Goal: Task Accomplishment & Management: Complete application form

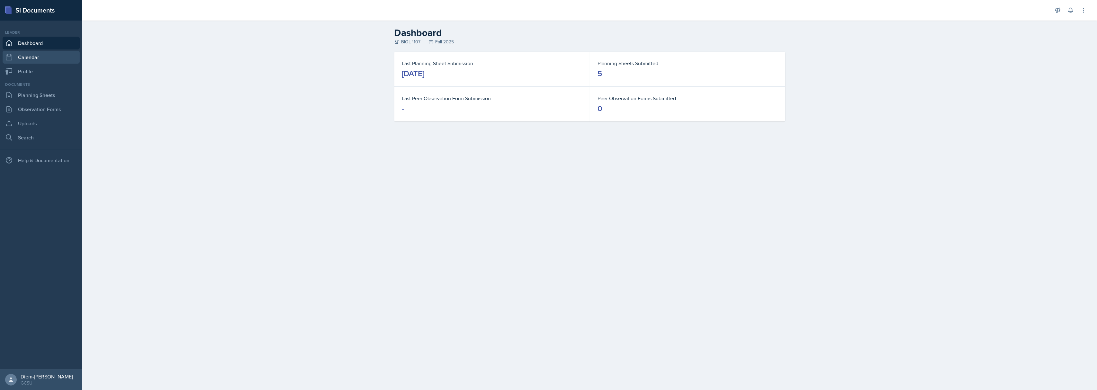
click at [25, 57] on link "Calendar" at bounding box center [41, 57] width 77 height 13
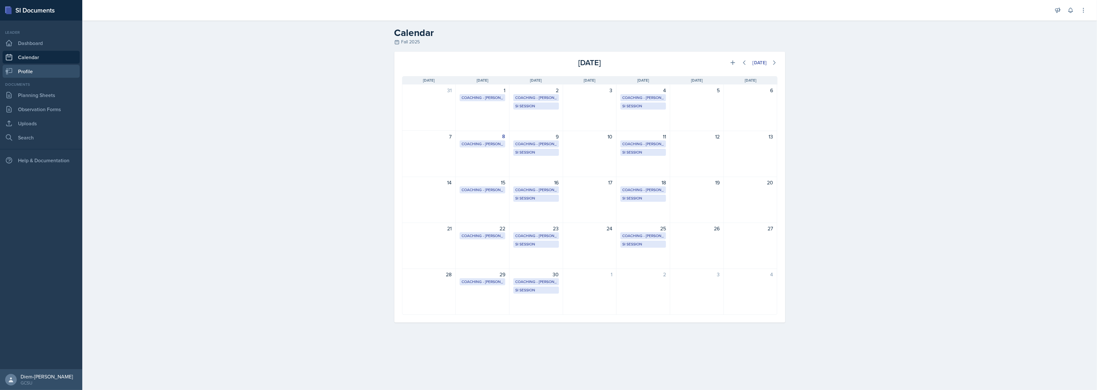
click at [23, 72] on link "Profile" at bounding box center [41, 71] width 77 height 13
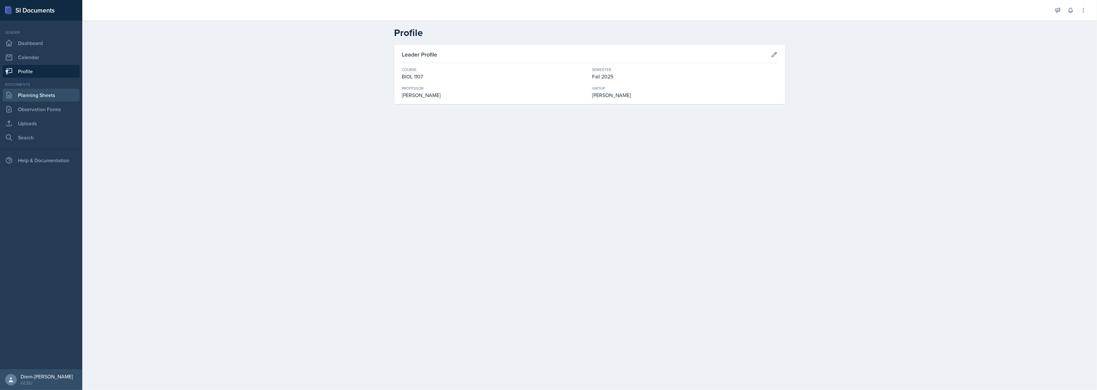
click at [17, 93] on link "Planning Sheets" at bounding box center [41, 95] width 77 height 13
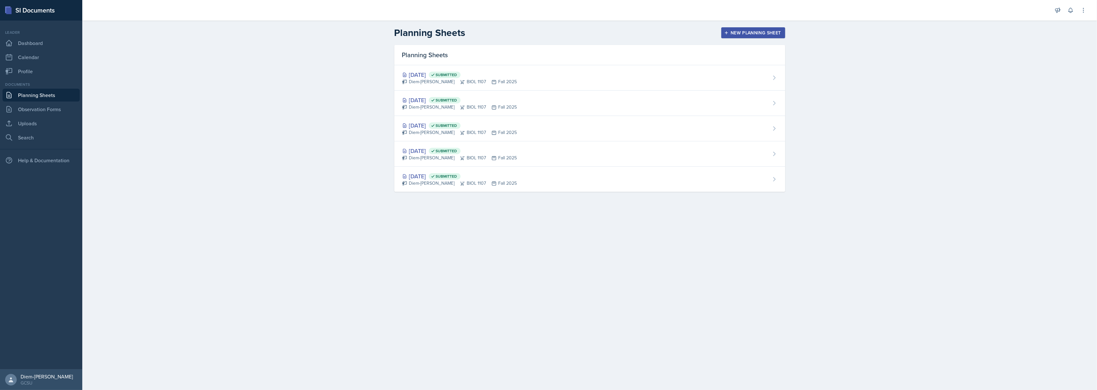
click at [738, 33] on div "New Planning Sheet" at bounding box center [753, 32] width 55 height 5
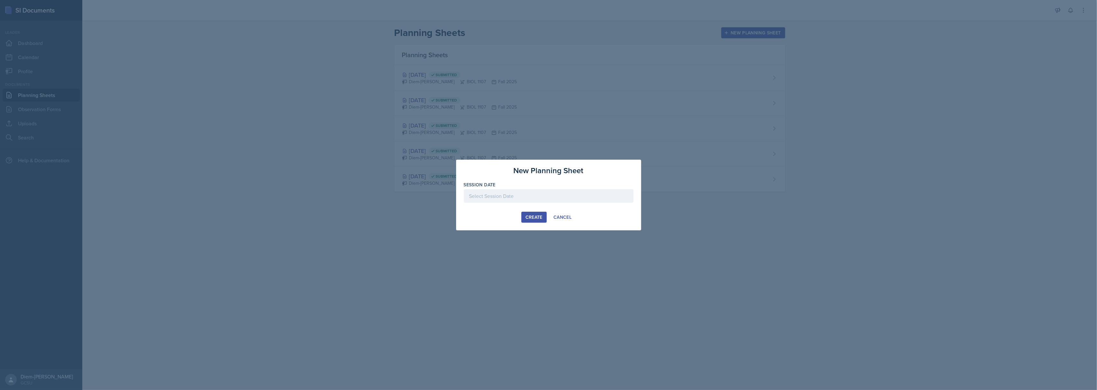
click at [502, 198] on div at bounding box center [549, 196] width 170 height 14
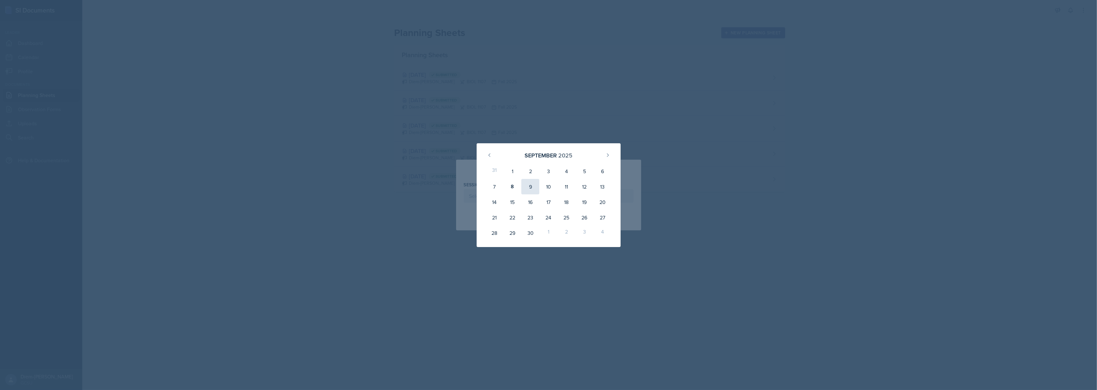
click at [530, 192] on div "9" at bounding box center [530, 186] width 18 height 15
type input "[DATE]"
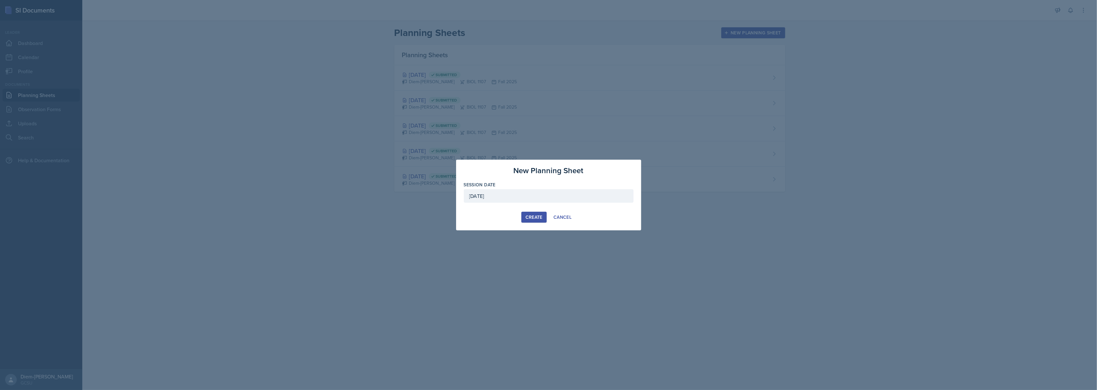
click at [525, 219] on button "Create" at bounding box center [533, 217] width 25 height 11
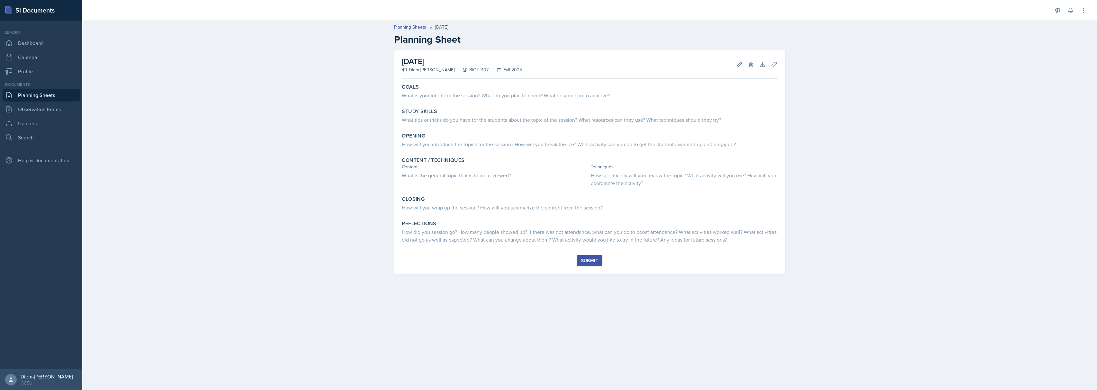
click at [18, 130] on div "Documents Planning Sheets Observation Forms Uploads Search" at bounding box center [41, 113] width 77 height 62
click at [20, 139] on link "Search" at bounding box center [41, 137] width 77 height 13
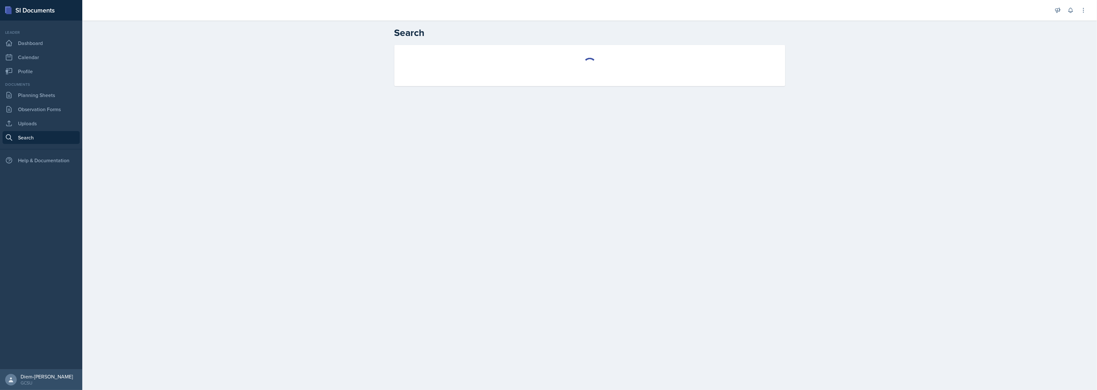
select select "all"
select select "1"
click at [610, 63] on select "Select course All ACCT 3101 ACCT 3102 ASTR 1000 BIOL 1100 BIOL 1107 BIOL 1108 B…" at bounding box center [590, 65] width 122 height 14
select select "6d02d006-d2ce-4ab3-bc11-53b48f3c94ca"
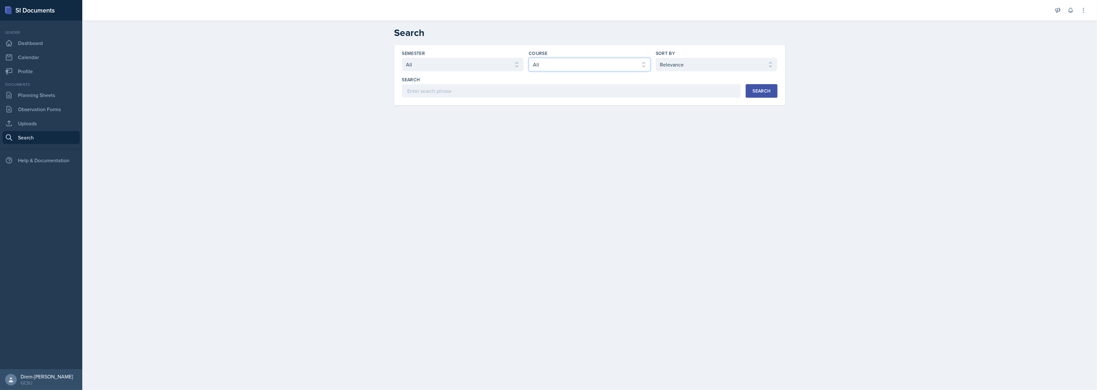
click at [529, 58] on select "Select course All ACCT 3101 ACCT 3102 ASTR 1000 BIOL 1100 BIOL 1107 BIOL 1108 B…" at bounding box center [590, 65] width 122 height 14
click at [737, 71] on select "Select sort by Relevance Document Date (Asc) Document Date (Desc)" at bounding box center [717, 65] width 122 height 14
select select "3"
click at [656, 58] on select "Select sort by Relevance Document Date (Asc) Document Date (Desc)" at bounding box center [717, 65] width 122 height 14
click at [752, 96] on button "Search" at bounding box center [762, 91] width 32 height 14
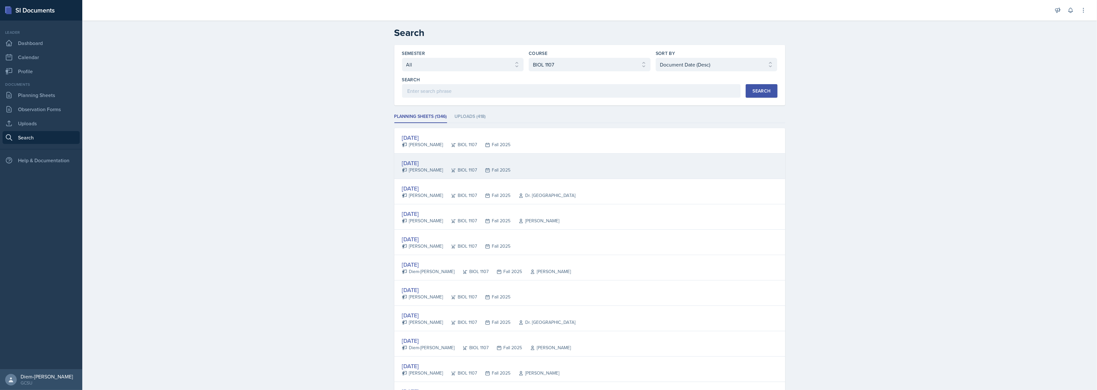
click at [471, 160] on div "[DATE]" at bounding box center [456, 163] width 109 height 9
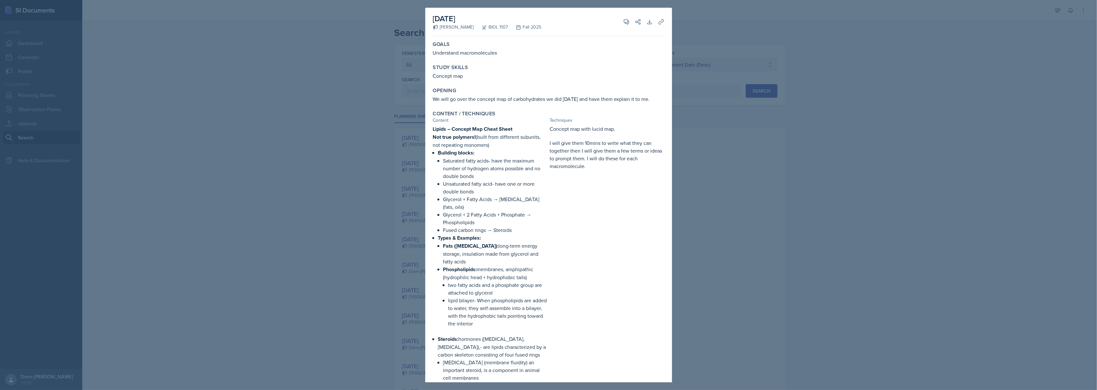
click at [857, 225] on div at bounding box center [548, 195] width 1097 height 390
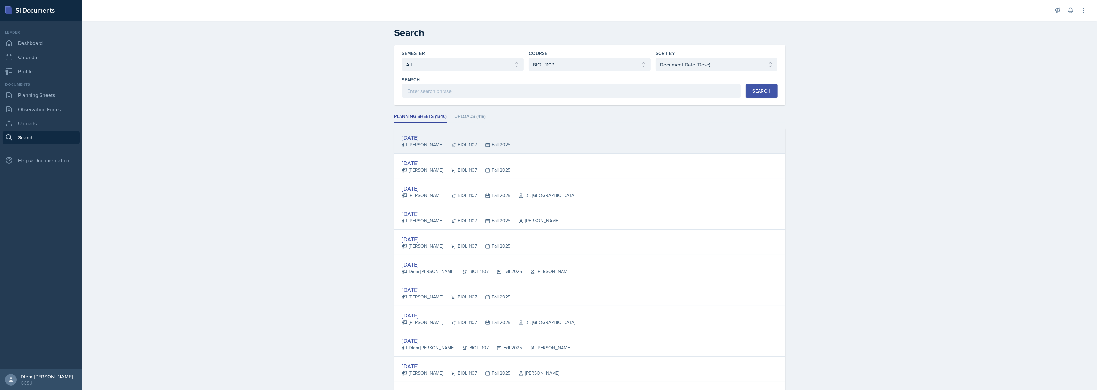
click at [566, 139] on div "[DATE] [PERSON_NAME] BIOL 1107 Fall 2025" at bounding box center [589, 140] width 391 height 25
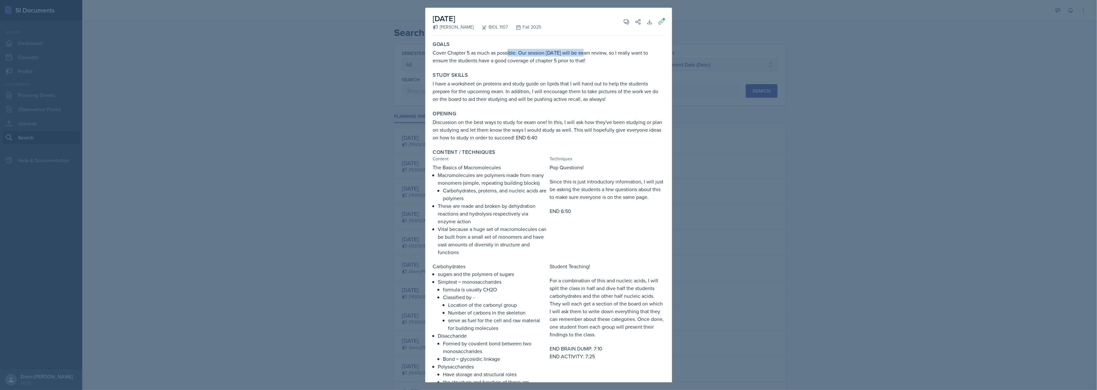
drag, startPoint x: 508, startPoint y: 52, endPoint x: 590, endPoint y: 56, distance: 82.4
click at [590, 56] on p "Cover Chapter 5 as much as possible. Our session [DATE] will be exam review, so…" at bounding box center [548, 56] width 231 height 15
click at [619, 66] on div "Goals Cover Chapter 5 as much as possible. Our session [DATE] will be exam revi…" at bounding box center [548, 53] width 237 height 28
drag, startPoint x: 604, startPoint y: 61, endPoint x: 599, endPoint y: 55, distance: 8.0
click at [599, 55] on p "Cover Chapter 5 as much as possible. Our session [DATE] will be exam review, so…" at bounding box center [548, 56] width 231 height 15
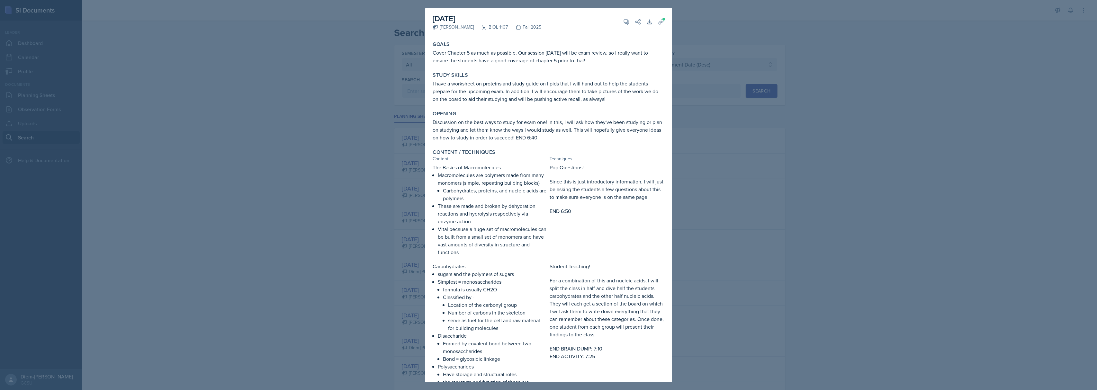
copy p "exam review, so I really want to ensure the students have a good coverage of ch…"
click at [501, 113] on div "Opening" at bounding box center [548, 114] width 231 height 6
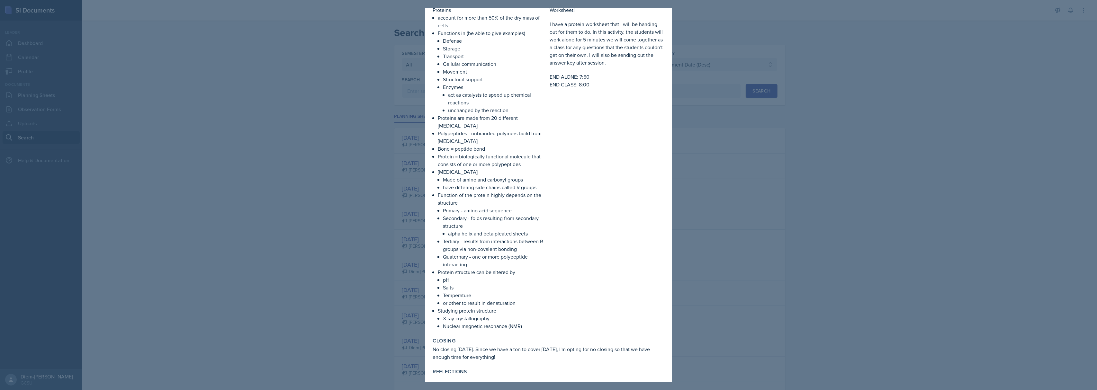
scroll to position [997, 0]
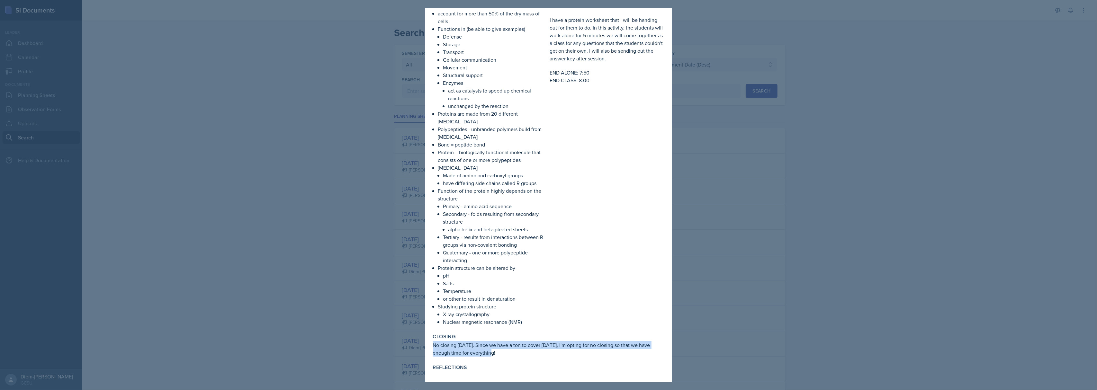
drag, startPoint x: 495, startPoint y: 354, endPoint x: 433, endPoint y: 347, distance: 62.7
click at [433, 347] on p "No closing [DATE]. Since we have a ton to cover [DATE], I'm opting for no closi…" at bounding box center [548, 348] width 231 height 15
click at [530, 317] on p "X-ray crystallography" at bounding box center [495, 315] width 104 height 8
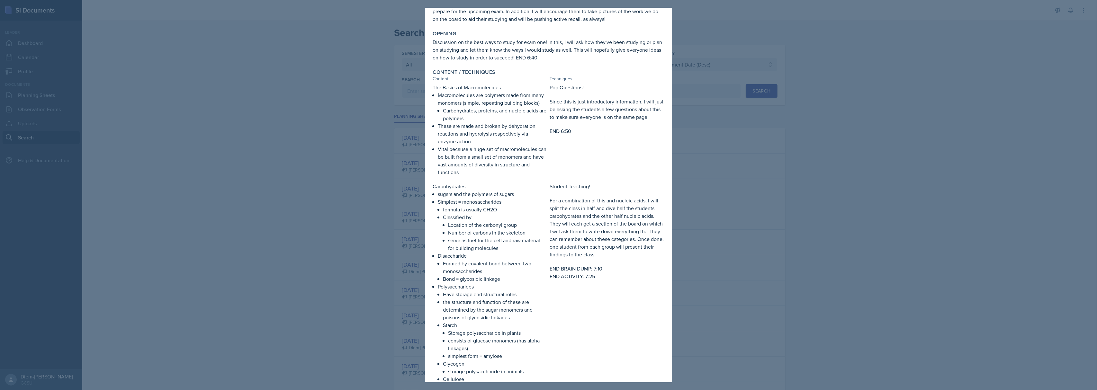
scroll to position [0, 0]
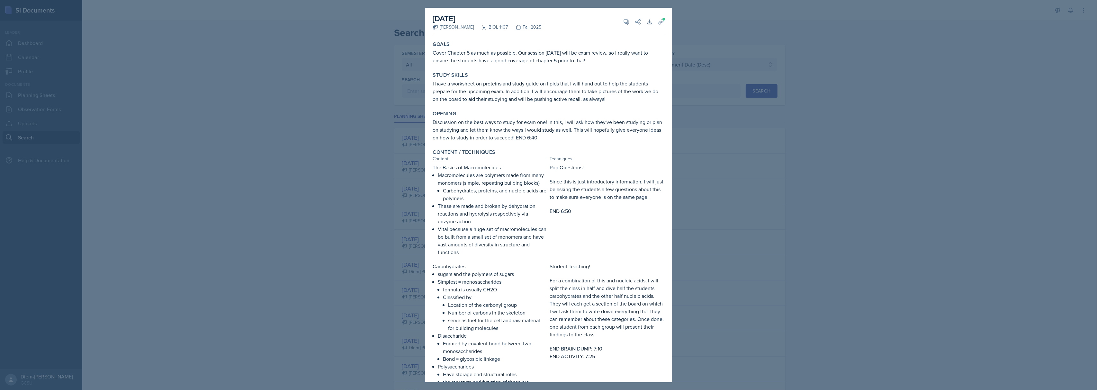
click at [754, 132] on div at bounding box center [548, 195] width 1097 height 390
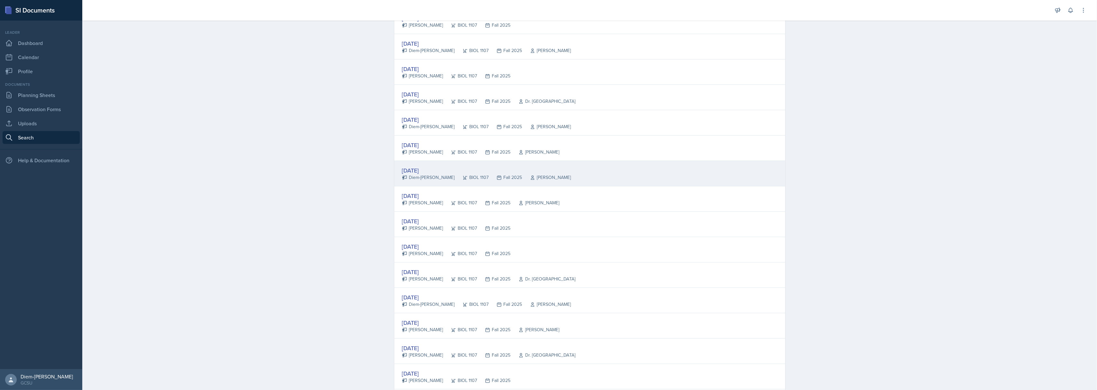
scroll to position [171, 0]
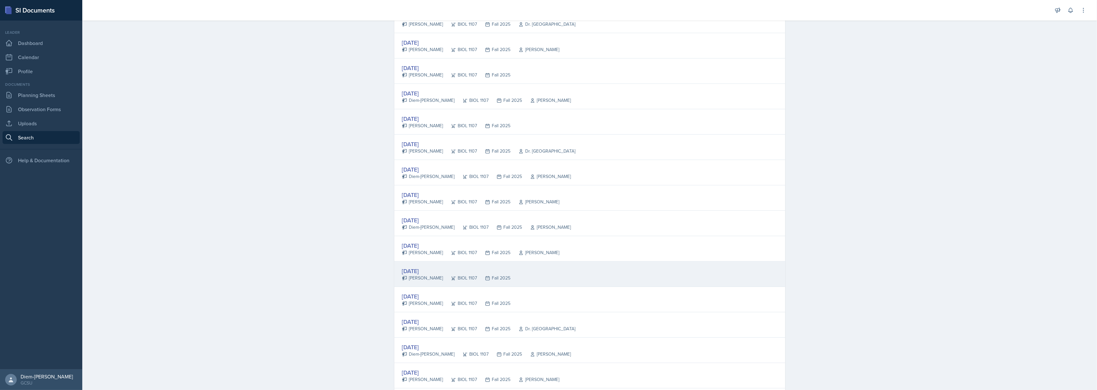
click at [464, 273] on div "[DATE]" at bounding box center [456, 271] width 109 height 9
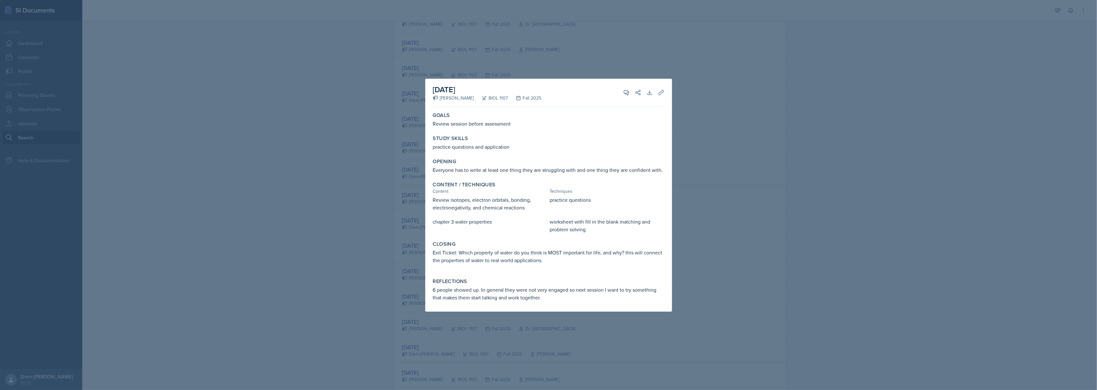
click at [720, 206] on div at bounding box center [548, 195] width 1097 height 390
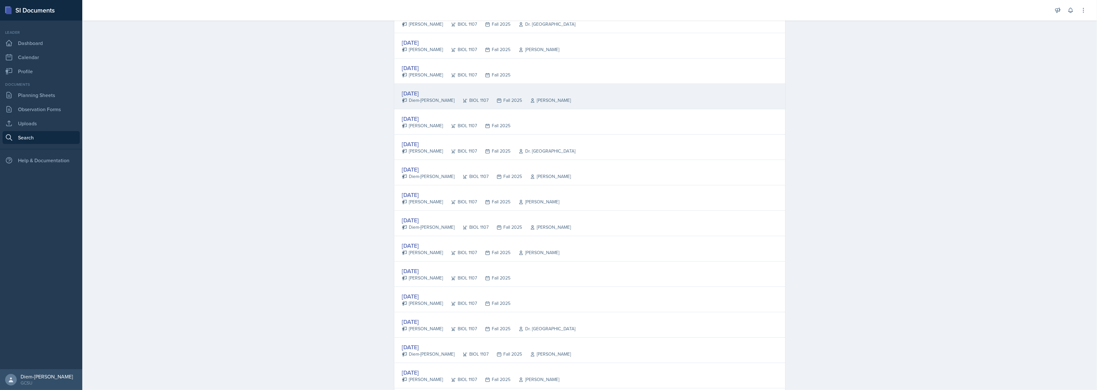
click at [466, 104] on div "BIOL 1107" at bounding box center [472, 100] width 34 height 7
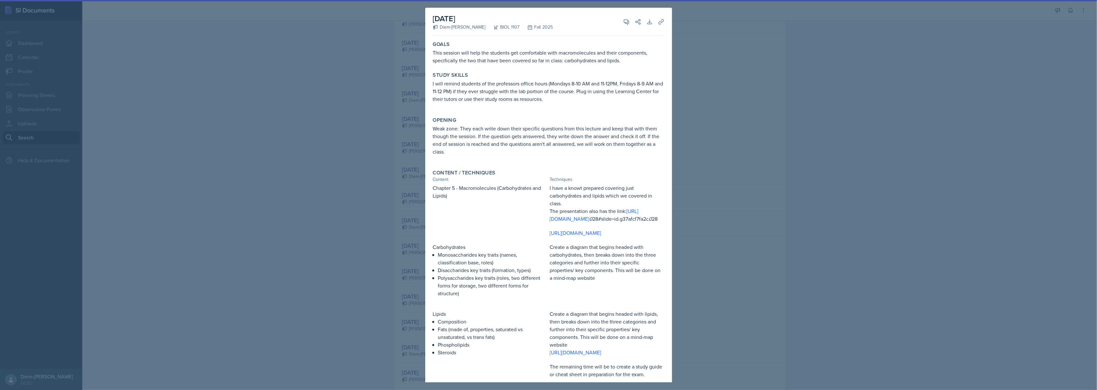
scroll to position [127, 0]
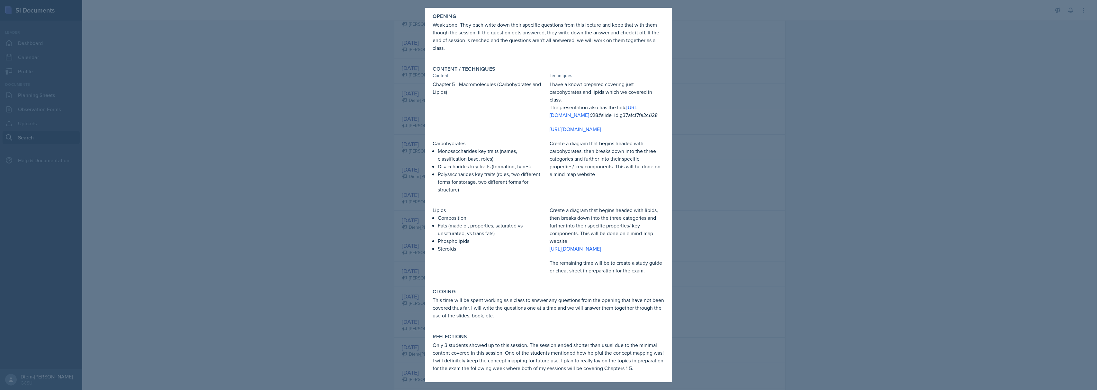
click at [754, 219] on div at bounding box center [548, 195] width 1097 height 390
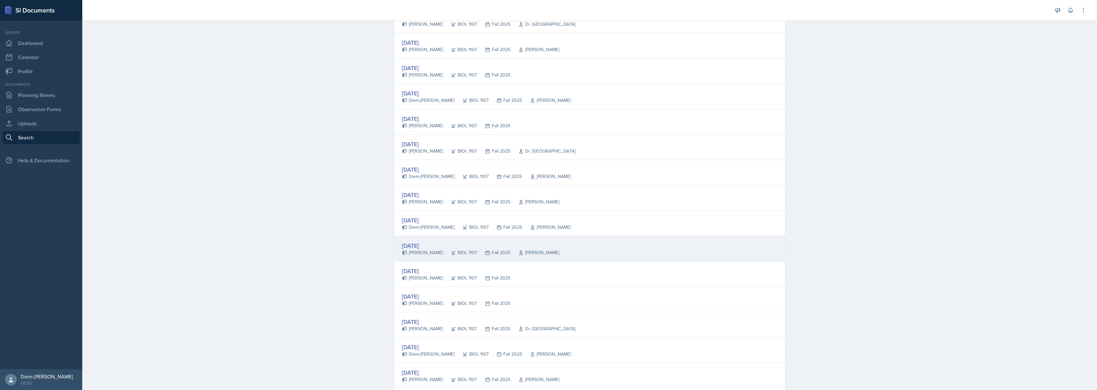
click at [511, 246] on div "[DATE]" at bounding box center [481, 245] width 158 height 9
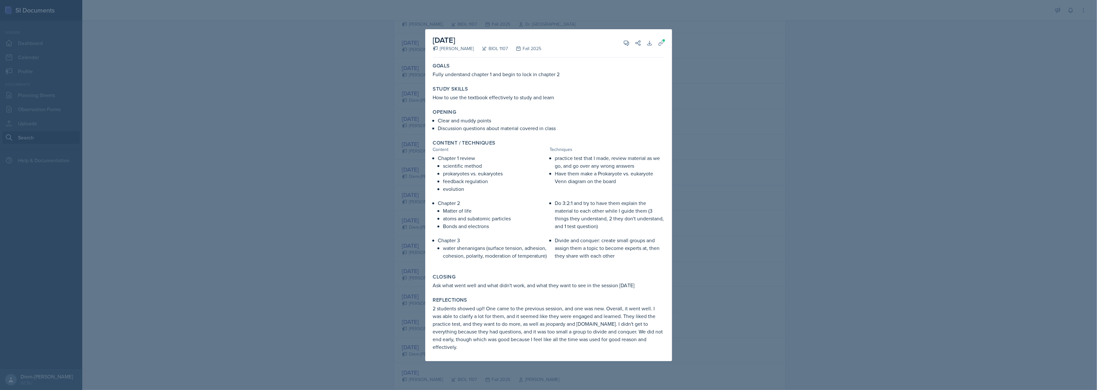
click at [808, 188] on div at bounding box center [548, 195] width 1097 height 390
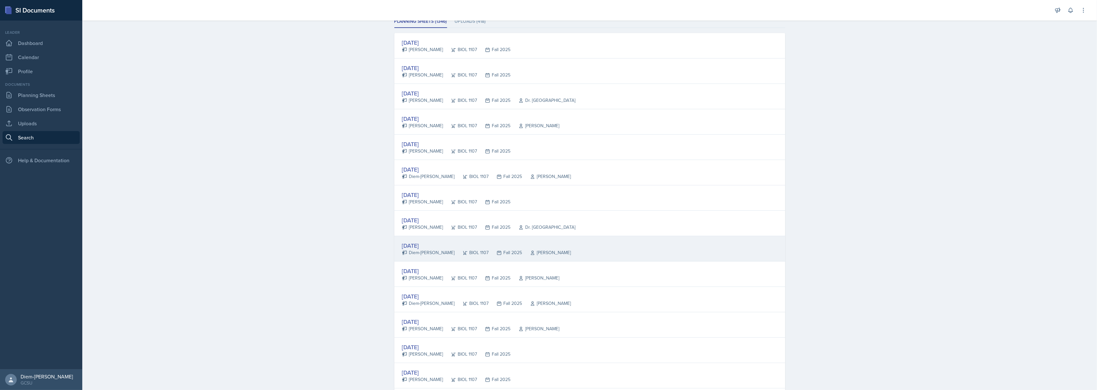
scroll to position [86, 0]
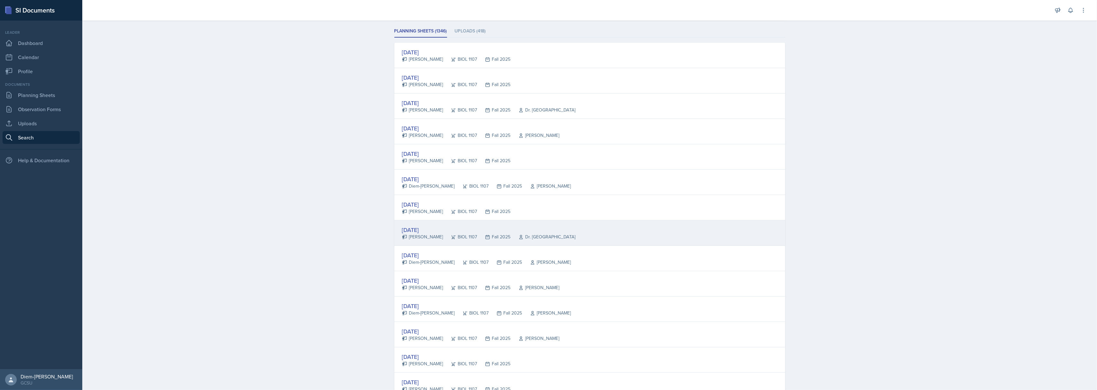
click at [515, 229] on div "[DATE]" at bounding box center [489, 230] width 174 height 9
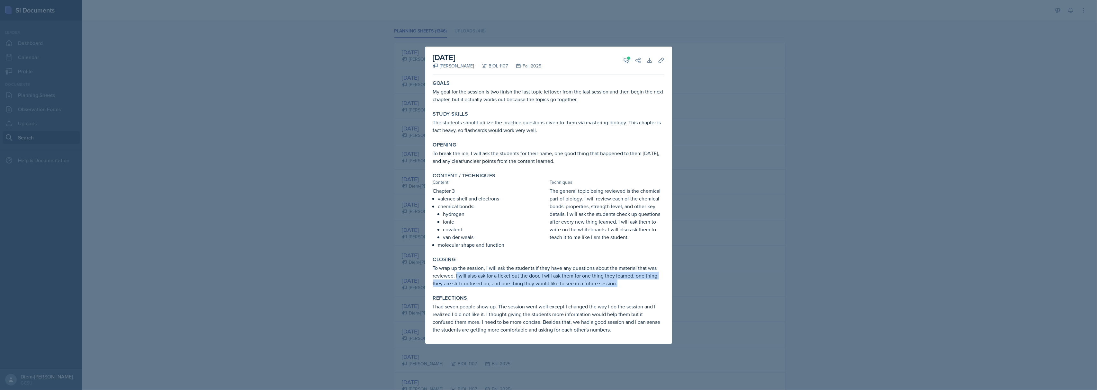
drag, startPoint x: 456, startPoint y: 275, endPoint x: 633, endPoint y: 286, distance: 177.2
click at [633, 286] on p "To wrap up the session, I will ask the students if they have any questions abou…" at bounding box center [548, 275] width 231 height 23
click at [718, 264] on div at bounding box center [548, 195] width 1097 height 390
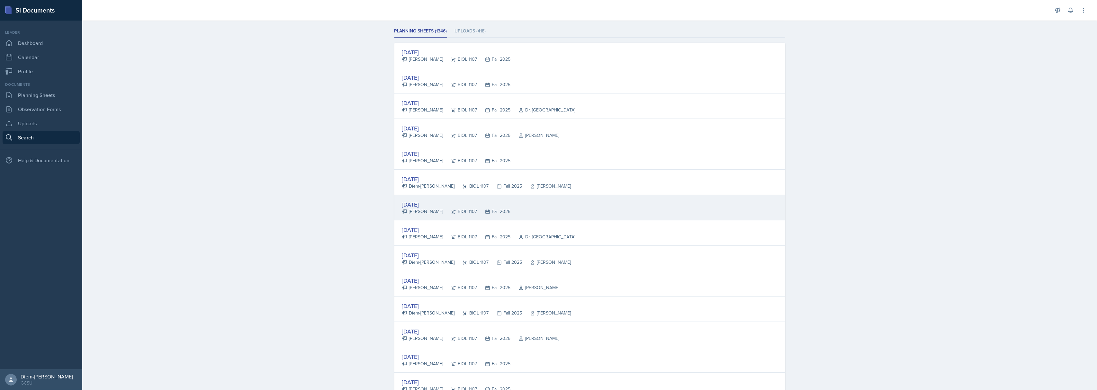
click at [511, 206] on div "[DATE] [PERSON_NAME] BIOL 1107 Fall 2025" at bounding box center [589, 207] width 391 height 25
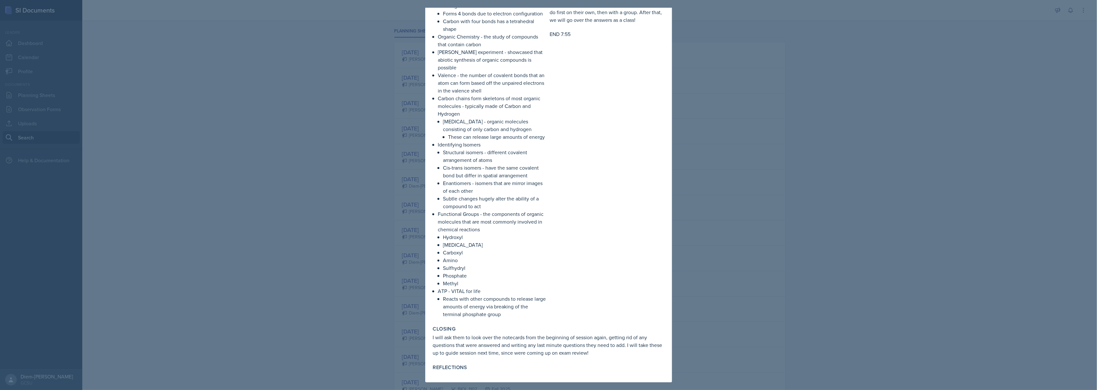
scroll to position [900, 0]
click at [752, 291] on div at bounding box center [548, 195] width 1097 height 390
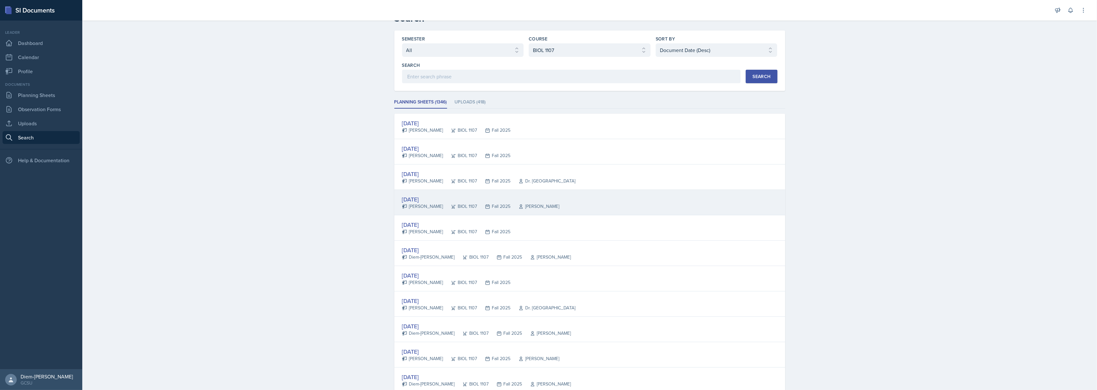
scroll to position [0, 0]
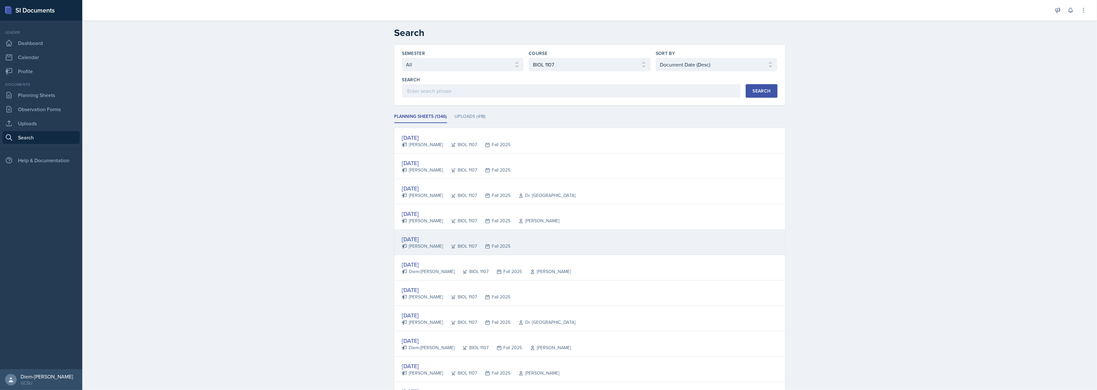
click at [489, 251] on div "[DATE] [PERSON_NAME] BIOL 1107 Fall 2025" at bounding box center [589, 242] width 391 height 25
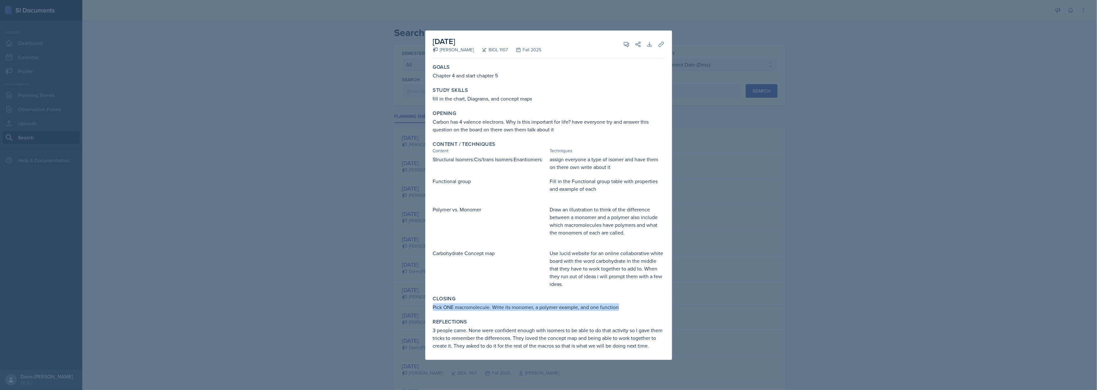
drag, startPoint x: 433, startPoint y: 309, endPoint x: 625, endPoint y: 305, distance: 191.6
click at [625, 305] on p "Pick ONE macromolecule. Write its monomer, a polymer example, and one function" at bounding box center [548, 307] width 231 height 8
click at [488, 279] on div "Carbohydrate Concept map" at bounding box center [490, 268] width 114 height 39
click at [751, 254] on div at bounding box center [548, 195] width 1097 height 390
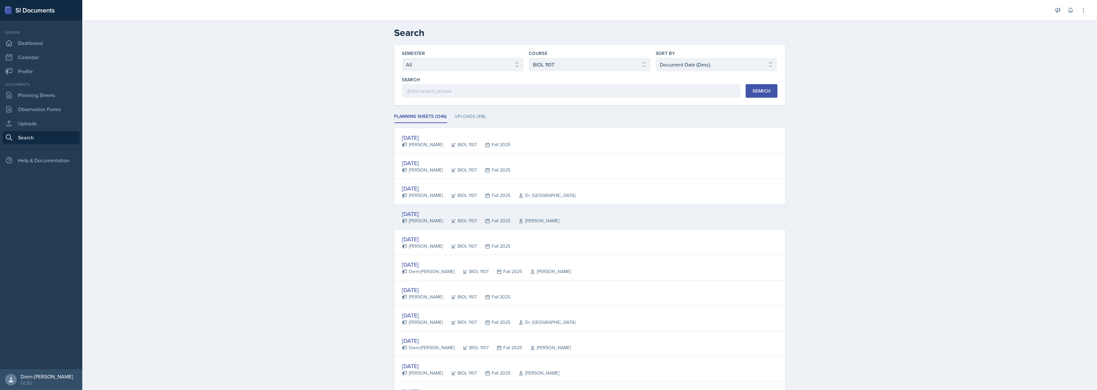
click at [519, 209] on div "[DATE] [PERSON_NAME] BIOL 1107 Fall 2025 [PERSON_NAME]" at bounding box center [589, 216] width 391 height 25
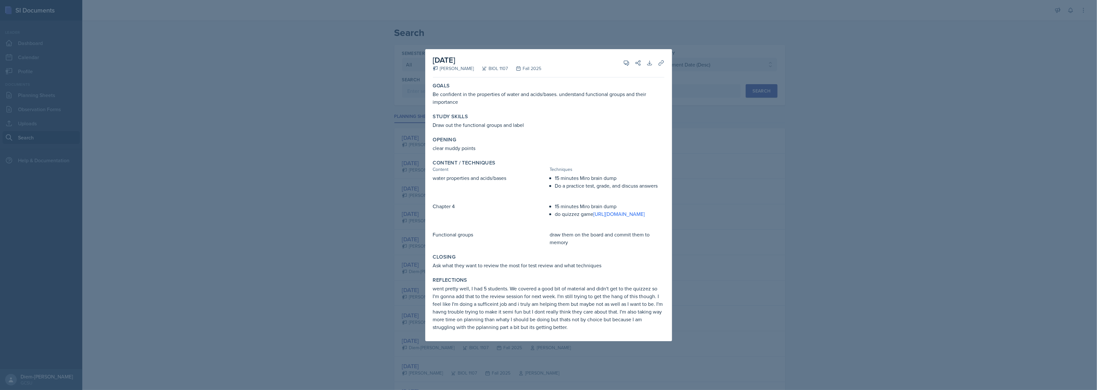
click at [700, 204] on div at bounding box center [548, 195] width 1097 height 390
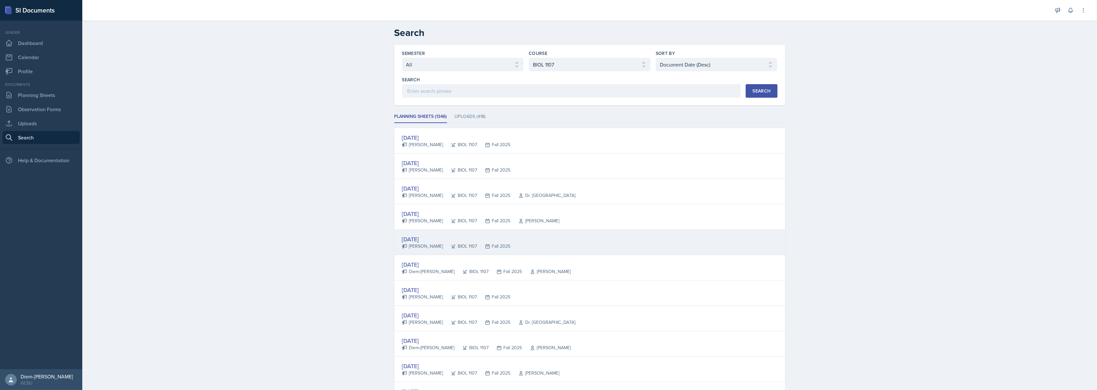
click at [451, 246] on icon at bounding box center [453, 247] width 4 height 4
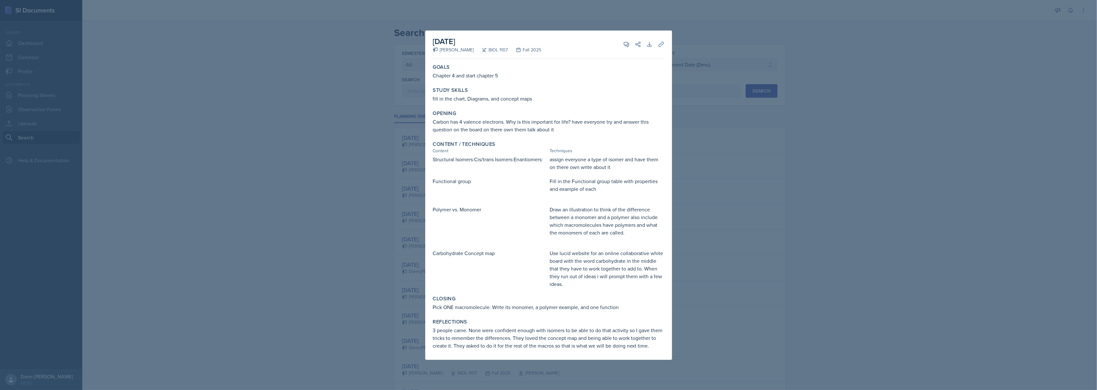
click at [760, 142] on div at bounding box center [548, 195] width 1097 height 390
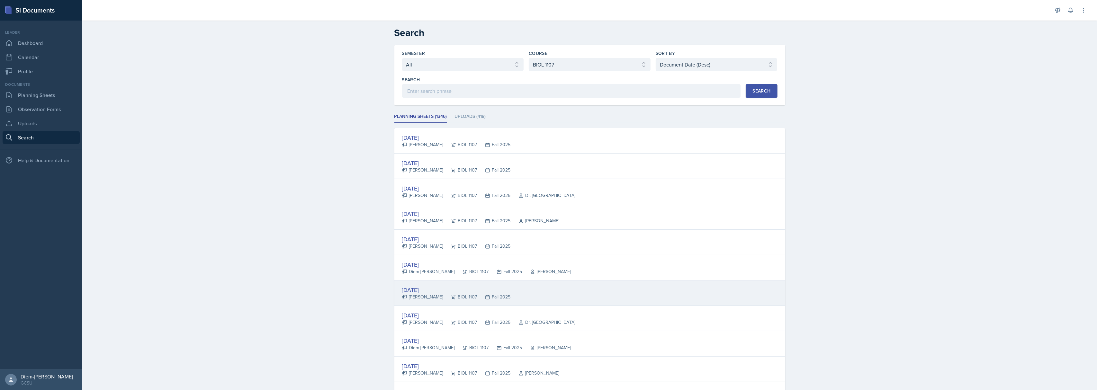
click at [402, 287] on div "[DATE]" at bounding box center [456, 290] width 109 height 9
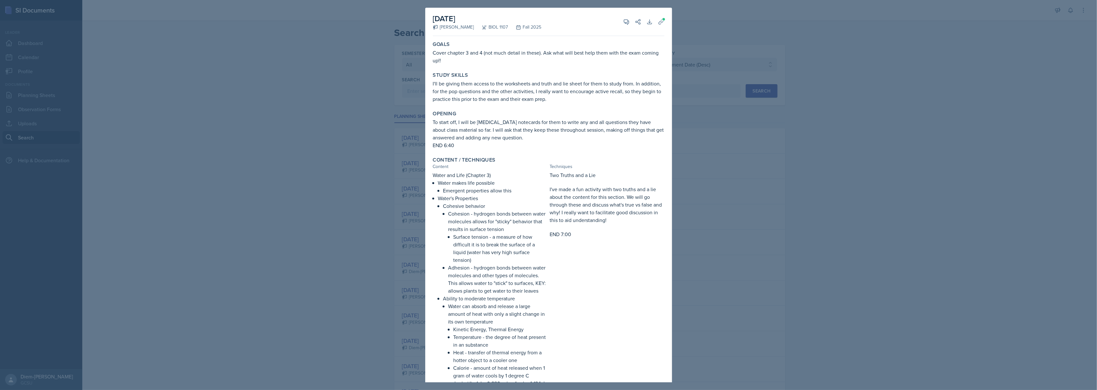
click at [757, 131] on div at bounding box center [548, 195] width 1097 height 390
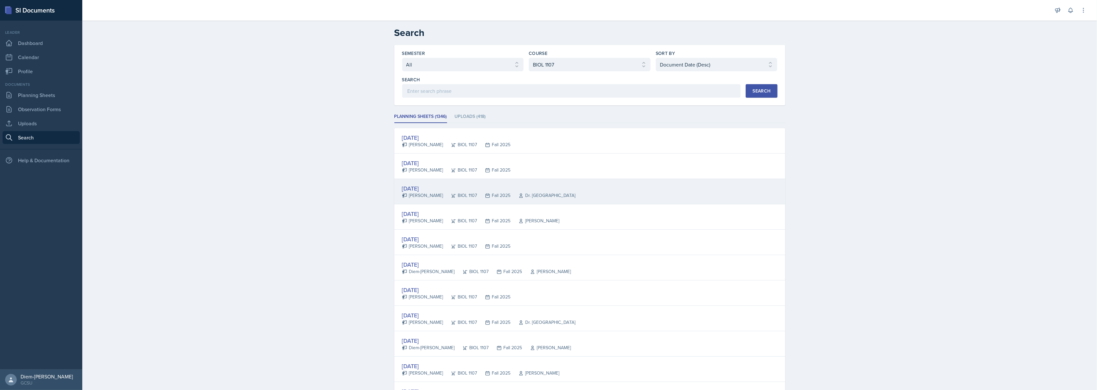
click at [477, 196] on div "Fall 2025" at bounding box center [493, 195] width 33 height 7
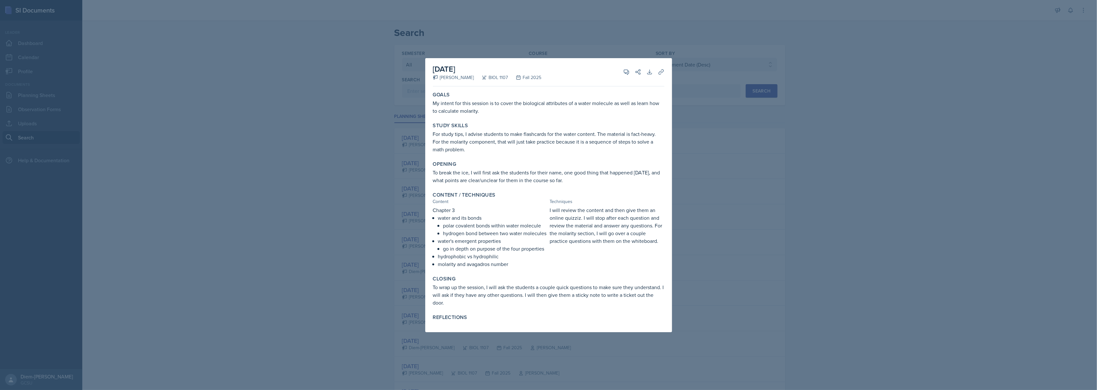
click at [712, 176] on div at bounding box center [548, 195] width 1097 height 390
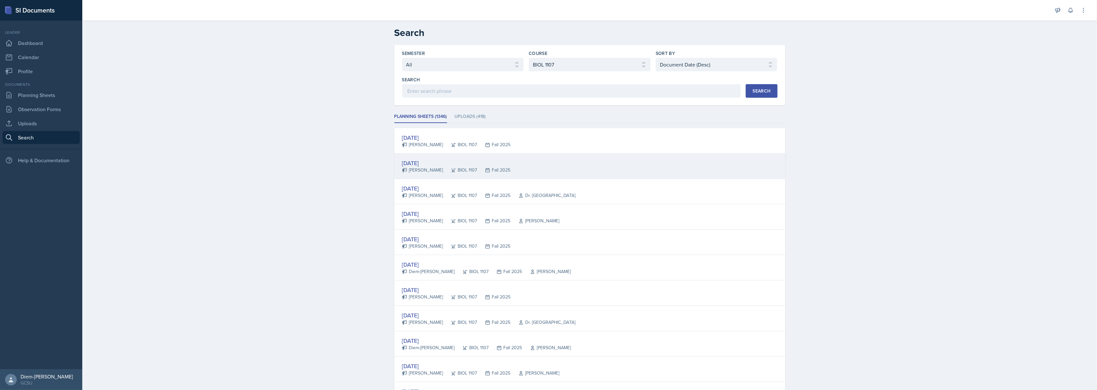
click at [455, 161] on div "[DATE]" at bounding box center [456, 163] width 109 height 9
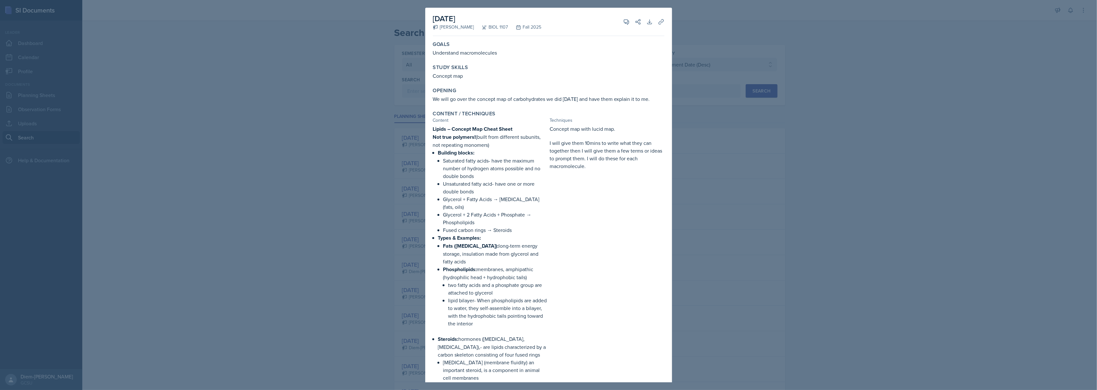
click at [762, 284] on div at bounding box center [548, 195] width 1097 height 390
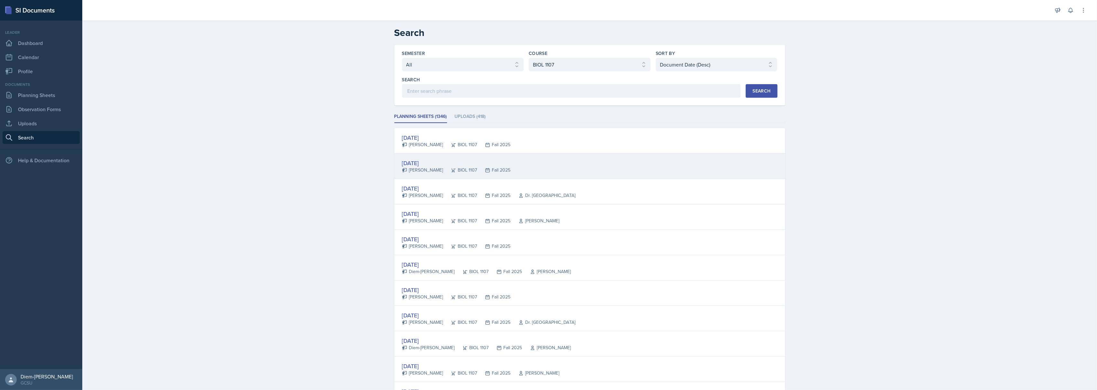
click at [457, 167] on div "BIOL 1107" at bounding box center [460, 170] width 34 height 7
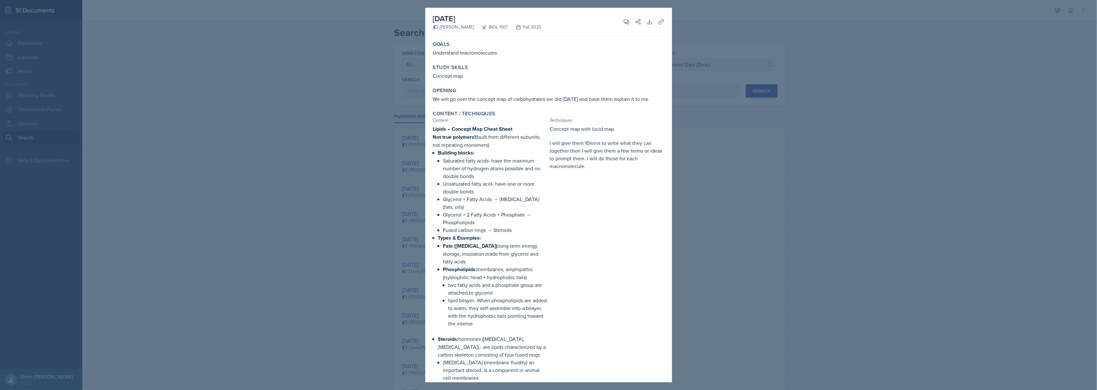
click at [699, 114] on div at bounding box center [548, 195] width 1097 height 390
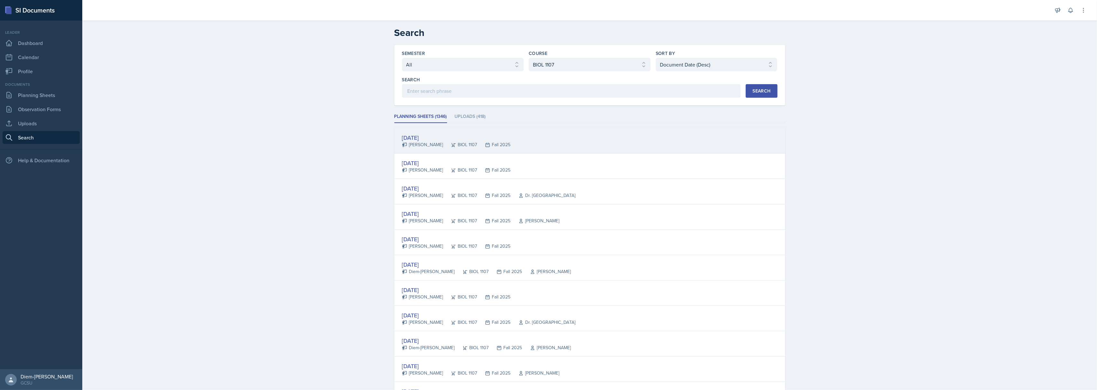
click at [529, 149] on div "[DATE] [PERSON_NAME] BIOL 1107 Fall 2025" at bounding box center [589, 140] width 391 height 25
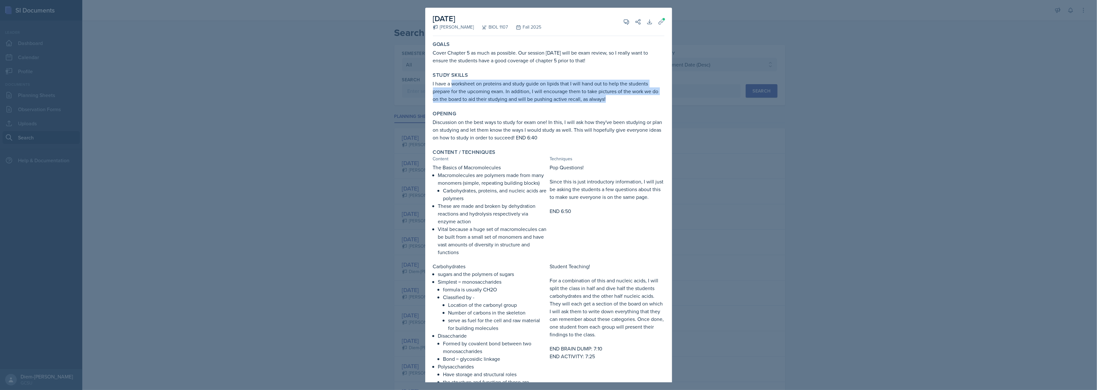
drag, startPoint x: 452, startPoint y: 84, endPoint x: 629, endPoint y: 98, distance: 177.7
click at [629, 98] on p "I have a worksheet on proteins and study guide on lipids that I will hand out t…" at bounding box center [548, 91] width 231 height 23
copy p "worksheet on proteins and study guide on lipids that I will hand out to help th…"
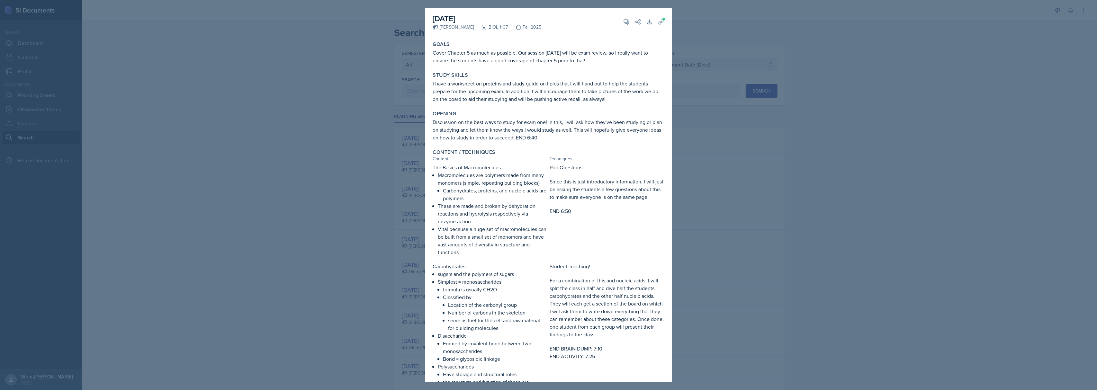
click at [489, 172] on p "Macromolecules are polymers made from many monomers (simple, repeating building…" at bounding box center [492, 178] width 109 height 15
drag, startPoint x: 565, startPoint y: 121, endPoint x: 551, endPoint y: 139, distance: 22.7
click at [551, 139] on p "Discussion on the best ways to study for exam one! In this, I will ask how they…" at bounding box center [548, 129] width 231 height 23
copy p "I will ask how they've been studying or plan on studying and let them know the …"
click at [566, 103] on p "I have a worksheet on proteins and study guide on lipids that I will hand out t…" at bounding box center [548, 91] width 231 height 23
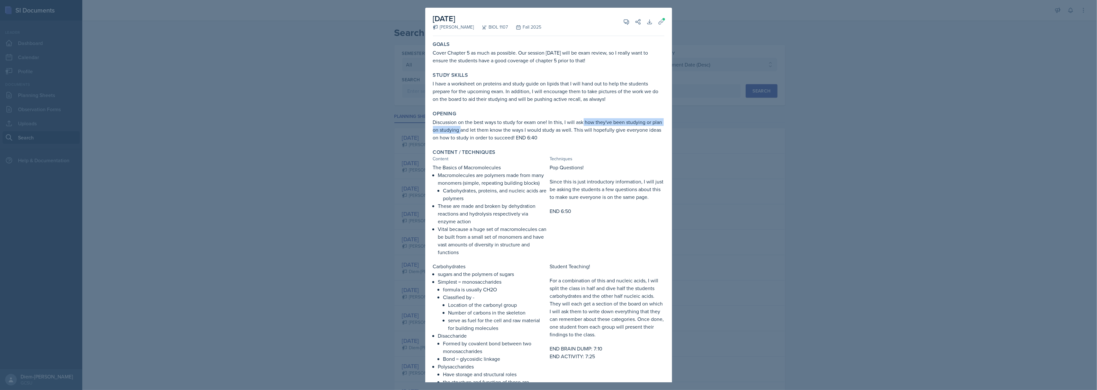
drag, startPoint x: 584, startPoint y: 122, endPoint x: 472, endPoint y: 128, distance: 112.3
click at [472, 128] on p "Discussion on the best ways to study for exam one! In this, I will ask how they…" at bounding box center [548, 129] width 231 height 23
copy p "how they've been studying or plan on studying"
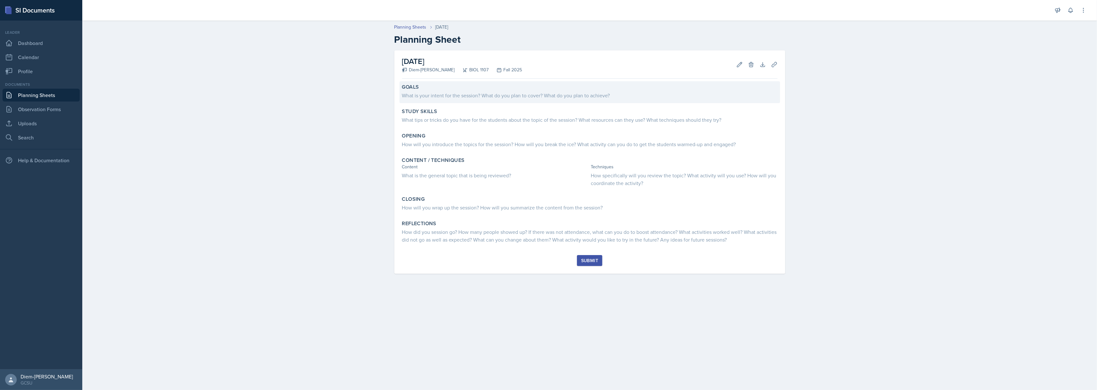
click at [475, 93] on div "What is your intent for the session? What do you plan to cover? What do you pla…" at bounding box center [589, 96] width 375 height 8
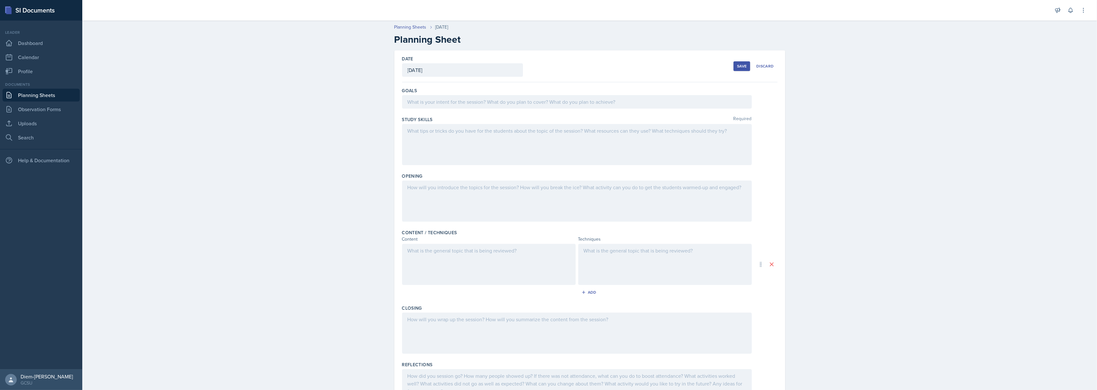
click at [469, 102] on div at bounding box center [577, 102] width 350 height 14
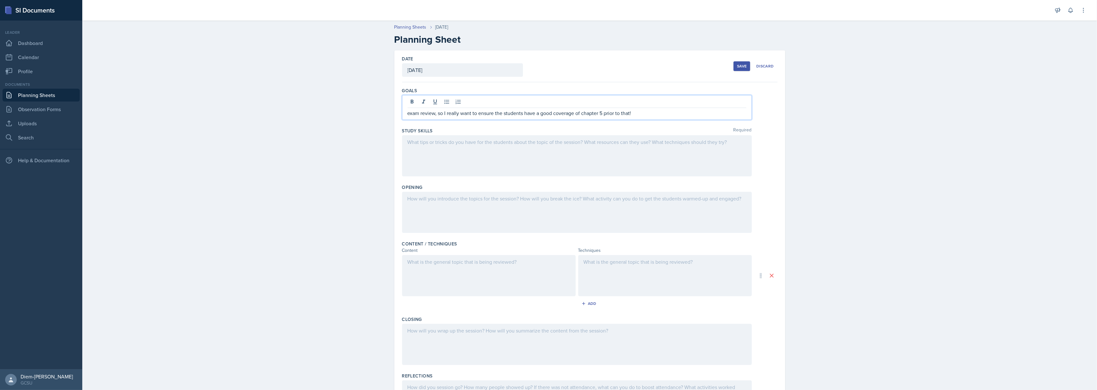
click at [402, 116] on div "exam review, so I really want to ensure the students have a good coverage of ch…" at bounding box center [577, 107] width 350 height 25
click at [408, 112] on p "exam review, so I really want to ensure the students have a good coverage of ch…" at bounding box center [577, 113] width 339 height 8
drag, startPoint x: 738, startPoint y: 113, endPoint x: 538, endPoint y: 113, distance: 200.6
click at [538, 113] on p "Both Tuesday and Thursday sessions will be exam review, so I really want to ens…" at bounding box center [577, 113] width 339 height 8
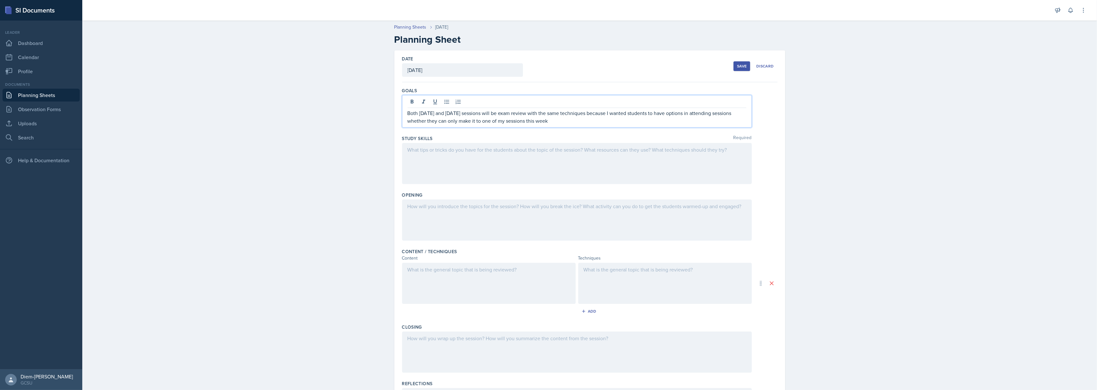
click at [453, 121] on p "Both Tuesday and Thursday sessions will be exam review with the same techniques…" at bounding box center [577, 116] width 339 height 15
click at [528, 113] on p "Both Tuesday and Thursday sessions will be exam review with the same techniques…" at bounding box center [577, 116] width 339 height 15
click at [570, 120] on p "Both Tuesday and Thursday sessions will be exam review with the same techniques…" at bounding box center [577, 116] width 339 height 15
drag, startPoint x: 561, startPoint y: 122, endPoint x: 402, endPoint y: 115, distance: 159.3
click at [402, 115] on div "Both Tuesday and Thursday sessions will be exam review with the same techniques…" at bounding box center [577, 111] width 350 height 32
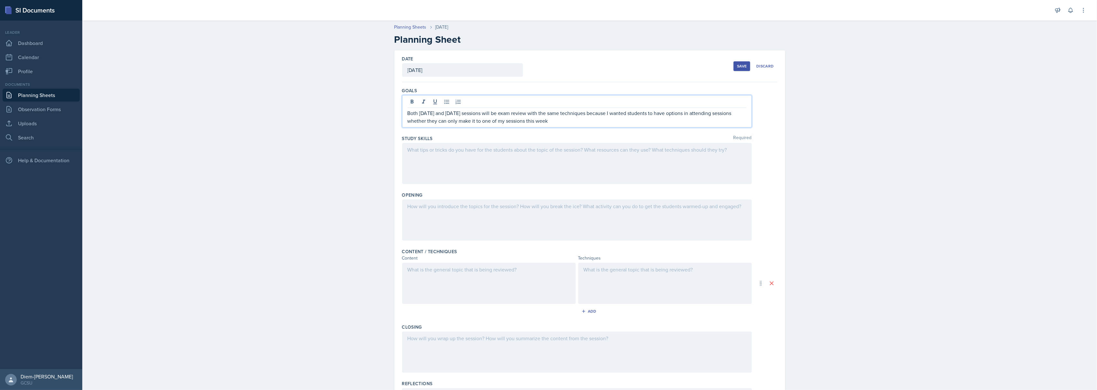
copy p "Both Tuesday and Thursday sessions will be exam review with the same techniques…"
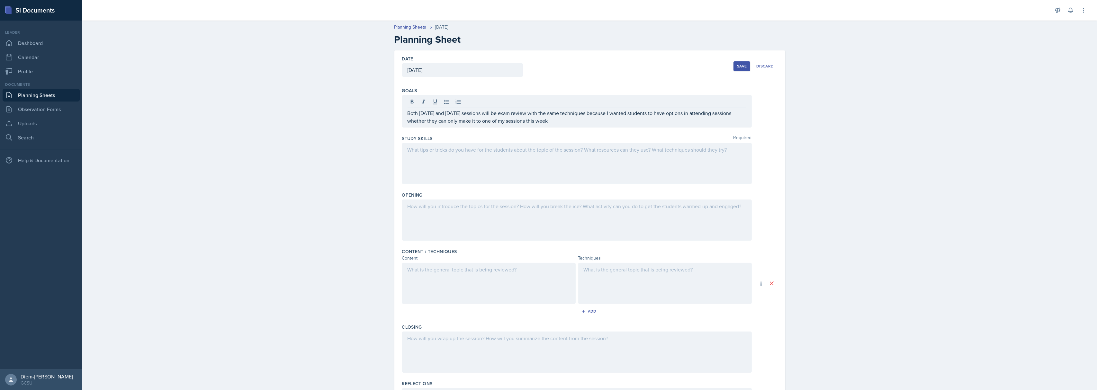
click at [552, 179] on div at bounding box center [577, 163] width 350 height 41
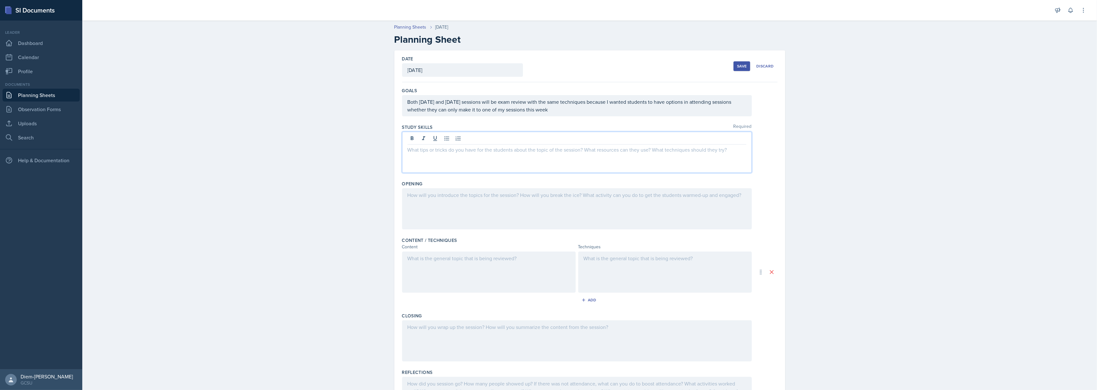
click at [539, 107] on div "Both Tuesday and Thursday sessions will be exam review with the same techniques…" at bounding box center [577, 105] width 350 height 21
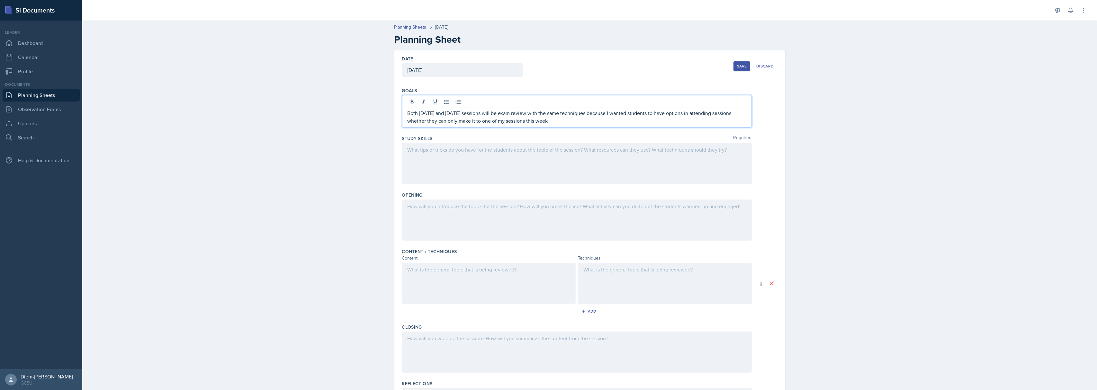
click at [553, 114] on p "Both Tuesday and Thursday sessions will be exam review with the same techniques…" at bounding box center [577, 116] width 339 height 15
click at [565, 122] on p "Both Tuesday and Thursday sessions will be exam review with the same techniques…" at bounding box center [577, 116] width 339 height 15
click at [485, 120] on p "Both Tuesday and Thursday sessions will be exam review with the same techniques…" at bounding box center [577, 116] width 339 height 15
click at [547, 114] on p "Both Tuesday and Thursday sessions will be exam review with the same techniques…" at bounding box center [577, 116] width 339 height 15
click at [604, 120] on p "Both Tuesday and Thursday sessions will be exam review with the same techniques…" at bounding box center [577, 116] width 339 height 15
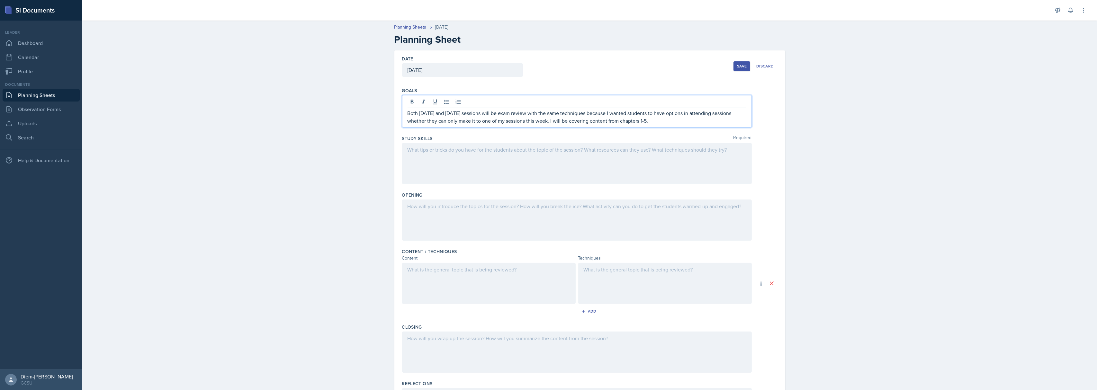
click at [649, 116] on p "Both Tuesday and Thursday sessions will be exam review with the same techniques…" at bounding box center [577, 116] width 339 height 15
click at [668, 122] on p "Both Tuesday and Thursday sessions will be exam review with the same techniques…" at bounding box center [577, 116] width 339 height 15
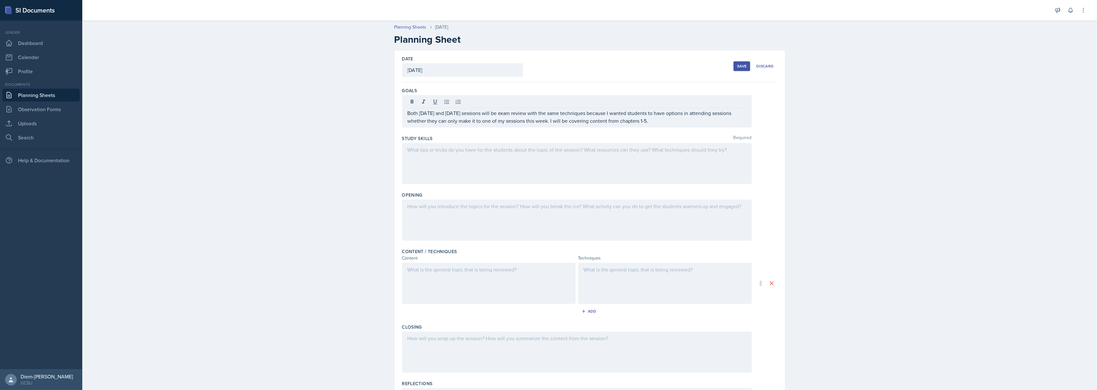
click at [457, 172] on div at bounding box center [577, 163] width 350 height 41
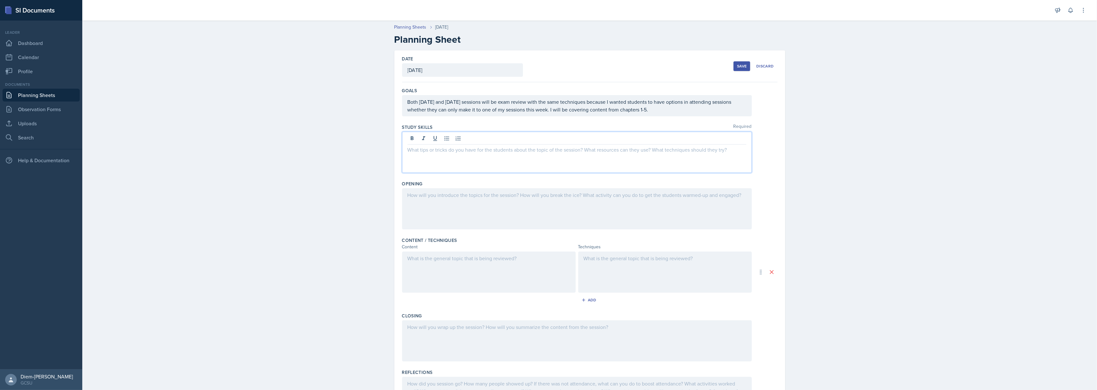
click at [444, 157] on div at bounding box center [577, 152] width 350 height 41
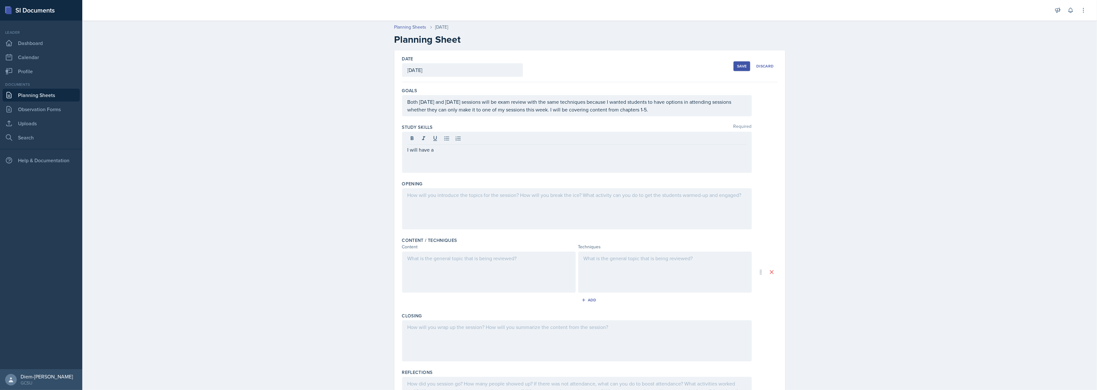
click at [473, 159] on div "I will have a" at bounding box center [577, 152] width 350 height 41
click at [460, 161] on p "I will have a worksheet on proteins and study guide on lipids that I will hand …" at bounding box center [577, 153] width 339 height 15
click at [434, 157] on p "I will have a worksheet on proteins and study guide on lipids that I will hand …" at bounding box center [577, 153] width 339 height 15
drag, startPoint x: 458, startPoint y: 153, endPoint x: 491, endPoint y: 150, distance: 32.6
click at [491, 150] on p "I will have a worksheet on proteins and study guide on lipids that I will hand …" at bounding box center [577, 153] width 339 height 15
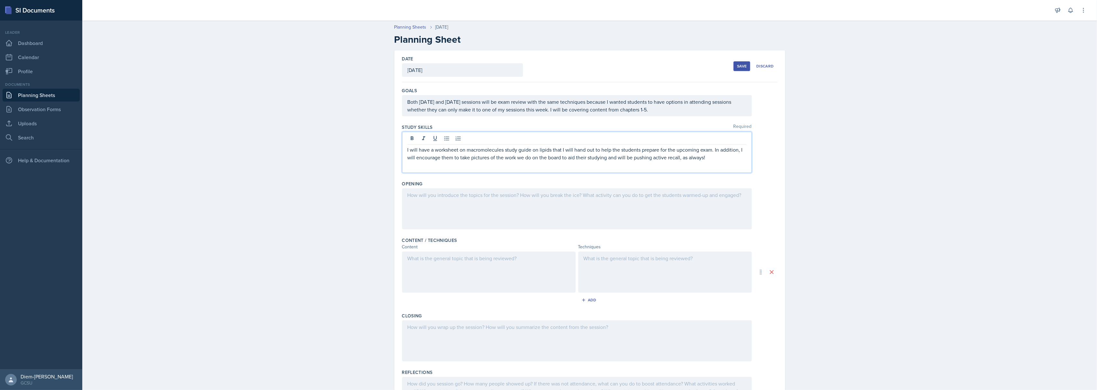
click at [461, 152] on p "I will have a worksheet on macromolecules study guide on lipids that I will han…" at bounding box center [577, 153] width 339 height 15
click at [505, 150] on p "I will have a worksheet on a macromolecules study guide on lipids that I will h…" at bounding box center [577, 153] width 339 height 15
click at [541, 157] on p "I will have a worksheet on a macromolecule chart study guide on lipids that I w…" at bounding box center [577, 153] width 339 height 15
click at [527, 158] on p "I will have a worksheet on a macromolecule chart study guide on lipids that I w…" at bounding box center [577, 153] width 339 height 15
click at [463, 149] on p "I will have a worksheet on a macromolecule chart study guide on lipids that I w…" at bounding box center [577, 153] width 339 height 15
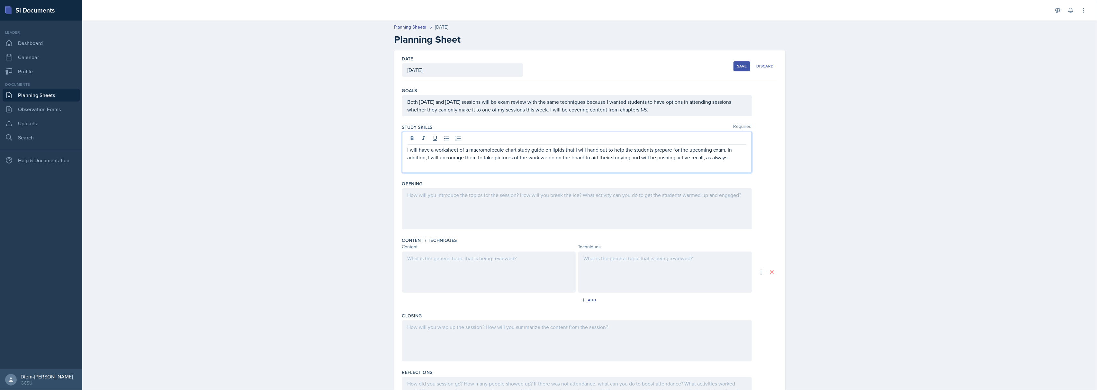
click at [515, 149] on p "I will have a worksheet of a macromolecule chart study guide on lipids that I w…" at bounding box center [577, 153] width 339 height 15
drag, startPoint x: 572, startPoint y: 150, endPoint x: 518, endPoint y: 149, distance: 54.7
click at [518, 149] on p "I will have a worksheet of a macromolecule chart study guide on lipids that I w…" at bounding box center [577, 153] width 339 height 15
click at [620, 155] on p "I will have a worksheet of a macromolecule chart as a study guide that I will h…" at bounding box center [577, 153] width 339 height 15
click at [642, 152] on p "I will have a worksheet of a macromolecule chart as a study guide that I will h…" at bounding box center [577, 153] width 339 height 15
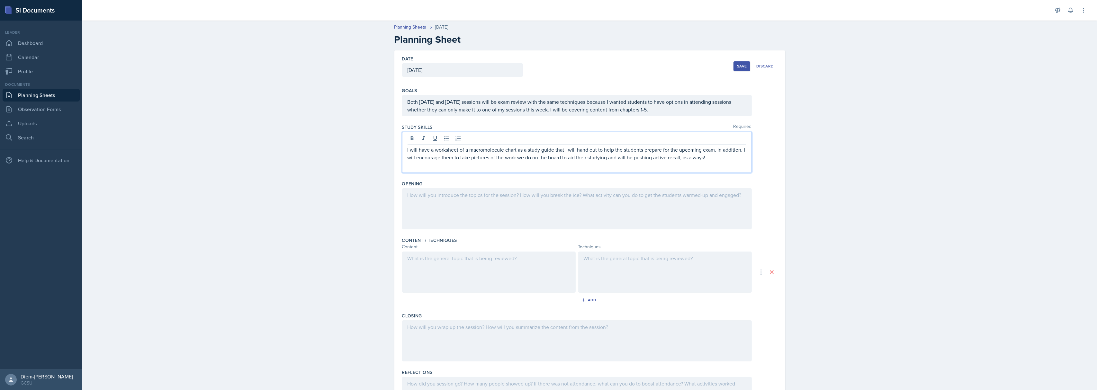
click at [675, 150] on p "I will have a worksheet of a macromolecule chart as a study guide that I will h…" at bounding box center [577, 153] width 339 height 15
click at [719, 150] on p "I will have a worksheet of a macromolecule chart as a study guide that I will h…" at bounding box center [577, 153] width 339 height 15
click at [736, 160] on p "I will have a worksheet of a macromolecule chart as a study guide that I will h…" at bounding box center [577, 153] width 339 height 15
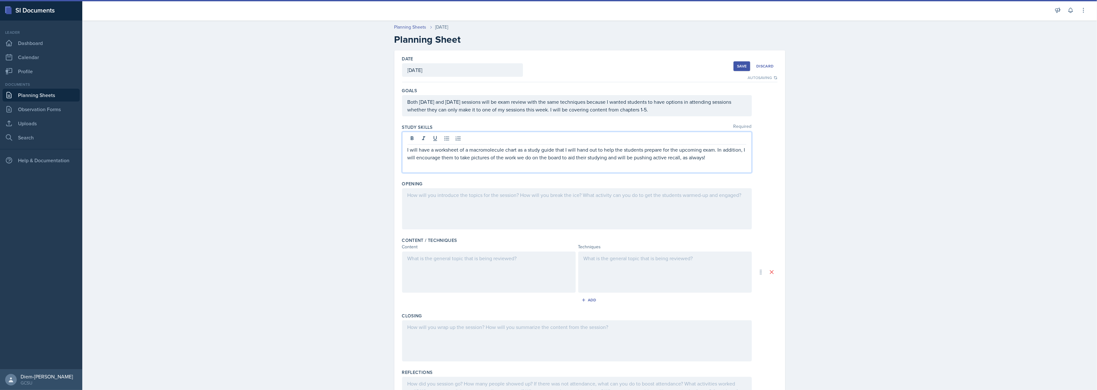
click at [717, 156] on p "I will have a worksheet of a macromolecule chart as a study guide that I will h…" at bounding box center [577, 153] width 339 height 15
click at [701, 159] on p "I will have a worksheet of a macromolecule chart as a study guide that I will h…" at bounding box center [577, 153] width 339 height 15
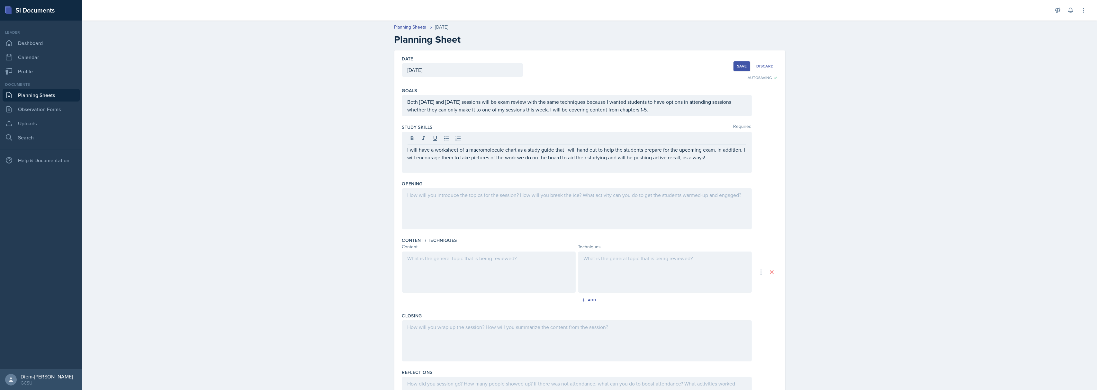
click at [598, 170] on div "I will have a worksheet of a macromolecule chart as a study guide that I will h…" at bounding box center [577, 152] width 350 height 41
click at [602, 163] on div "I will have a worksheet of a macromolecule chart as a study guide that I will h…" at bounding box center [577, 152] width 350 height 41
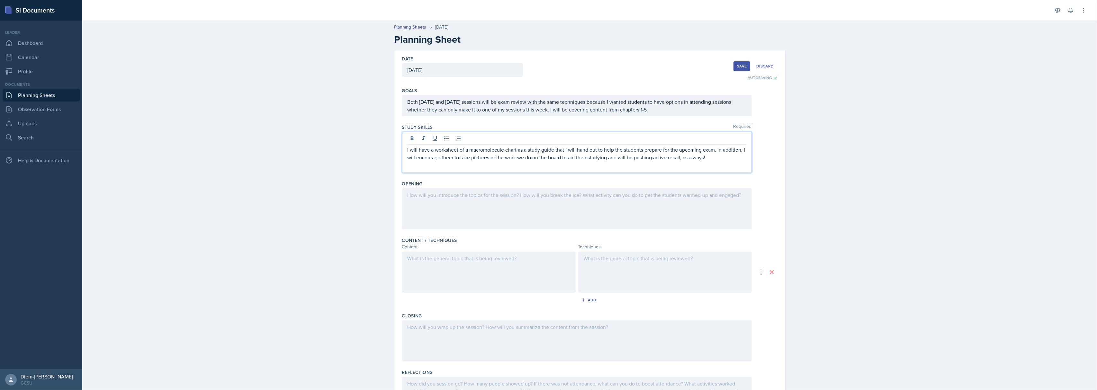
click at [584, 160] on p "I will have a worksheet of a macromolecule chart as a study guide that I will h…" at bounding box center [577, 153] width 339 height 15
click at [555, 161] on p "I will have a worksheet of a macromolecule chart as a study guide that I will h…" at bounding box center [577, 153] width 339 height 15
click at [579, 161] on p "I will have a worksheet of a macromolecule chart as a study guide that I will h…" at bounding box center [577, 153] width 339 height 15
drag, startPoint x: 741, startPoint y: 150, endPoint x: 460, endPoint y: 160, distance: 281.5
click at [460, 160] on p "I will have a worksheet of a macromolecule chart as a study guide that I will h…" at bounding box center [577, 153] width 339 height 15
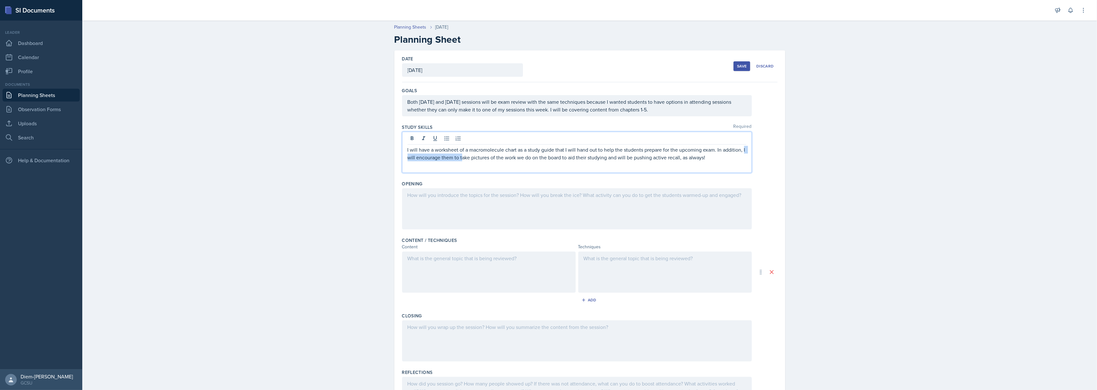
click at [460, 160] on p "I will have a worksheet of a macromolecule chart as a study guide that I will h…" at bounding box center [577, 153] width 339 height 15
click at [435, 160] on p "I will have a worksheet of a macromolecule chart as a study guide that I will h…" at bounding box center [577, 153] width 339 height 15
drag, startPoint x: 451, startPoint y: 159, endPoint x: 559, endPoint y: 161, distance: 108.0
click at [559, 161] on p "I will have a worksheet of a macromolecule chart as a study guide that I will h…" at bounding box center [577, 153] width 339 height 15
click at [586, 167] on p "I will have a worksheet of a macromolecule chart as a study guide that I will h…" at bounding box center [577, 157] width 339 height 23
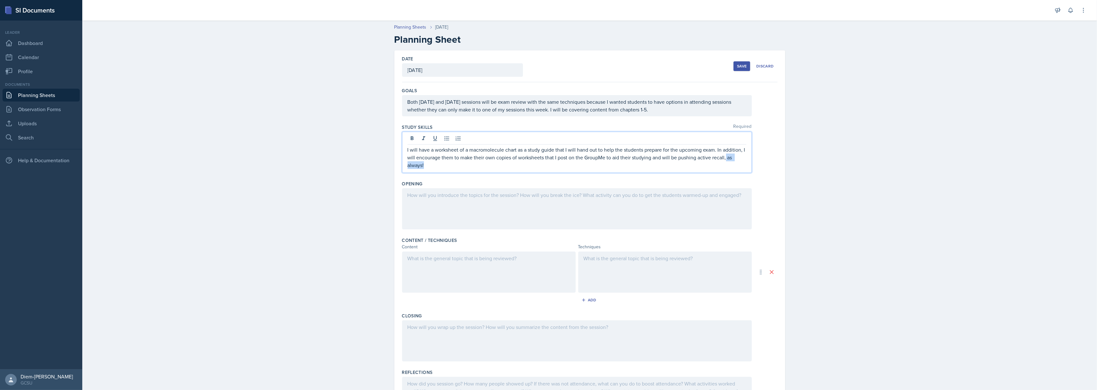
drag, startPoint x: 723, startPoint y: 161, endPoint x: 728, endPoint y: 178, distance: 18.1
click at [728, 178] on div "Goals Both Tuesday and Thursday sessions will be exam review with the same tech…" at bounding box center [589, 255] width 375 height 346
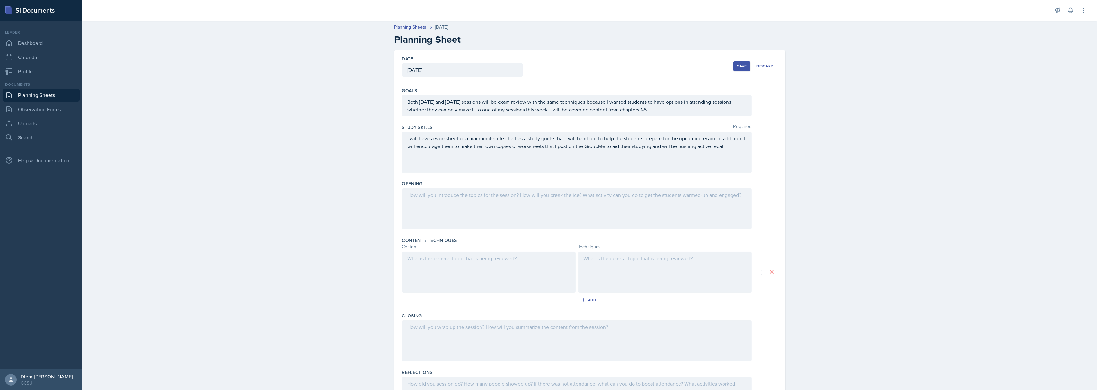
click at [666, 161] on div "I will have a worksheet of a macromolecule chart as a study guide that I will h…" at bounding box center [577, 152] width 350 height 41
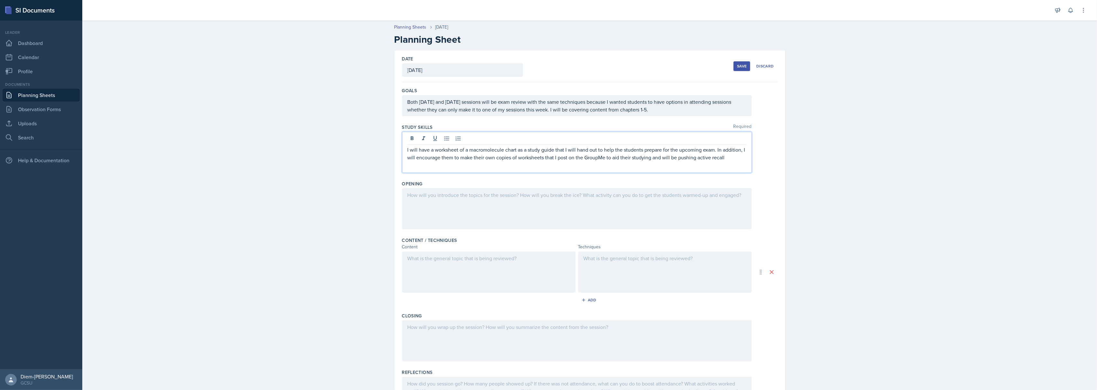
click at [654, 161] on p "I will have a worksheet of a macromolecule chart as a study guide that I will h…" at bounding box center [577, 153] width 339 height 15
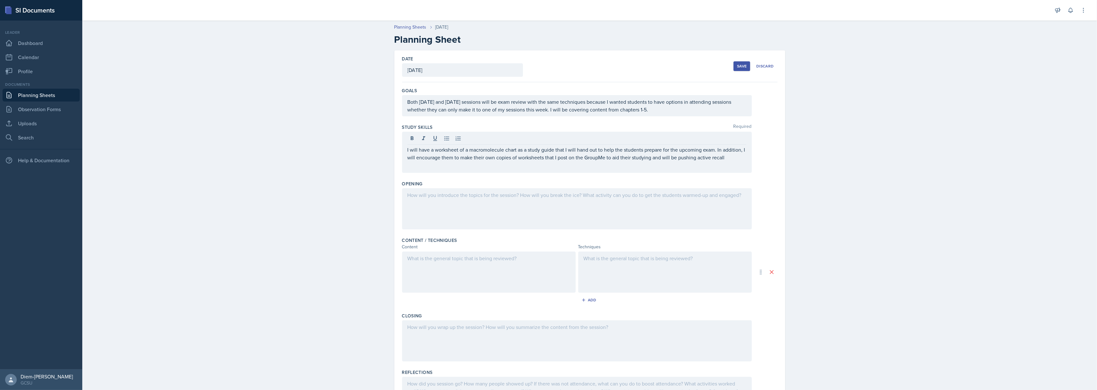
click at [683, 163] on div "I will have a worksheet of a macromolecule chart as a study guide that I will h…" at bounding box center [577, 152] width 350 height 41
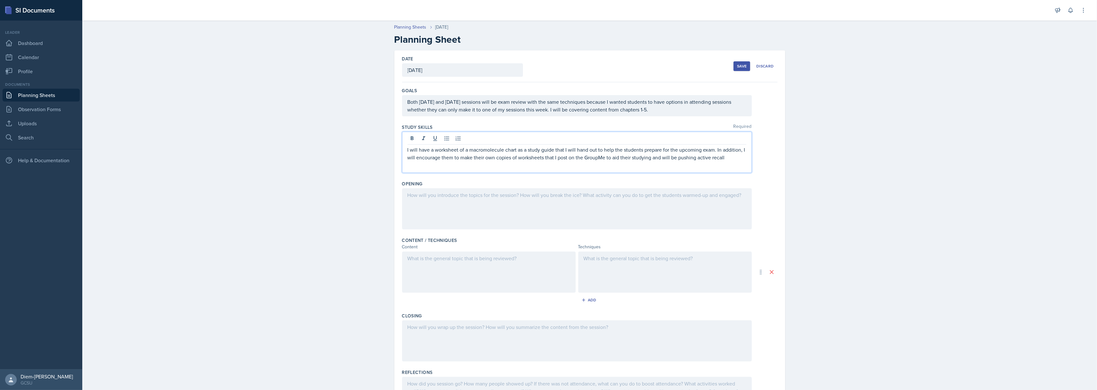
click at [683, 160] on p "I will have a worksheet of a macromolecule chart as a study guide that I will h…" at bounding box center [577, 153] width 339 height 15
click at [737, 161] on p "I will have a worksheet of a macromolecule chart as a study guide that I will h…" at bounding box center [577, 153] width 339 height 15
click at [467, 208] on div at bounding box center [577, 208] width 350 height 41
drag, startPoint x: 732, startPoint y: 148, endPoint x: 402, endPoint y: 145, distance: 329.9
click at [402, 145] on div "I will have a worksheet of a macromolecule chart as a study guide that I will h…" at bounding box center [577, 152] width 350 height 41
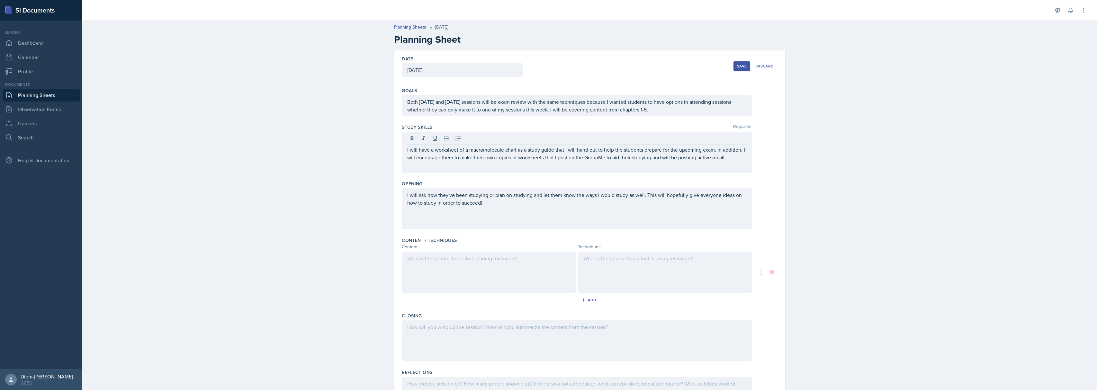
click at [438, 164] on div "I will have a worksheet of a macromolecule chart as a study guide that I will h…" at bounding box center [577, 152] width 350 height 41
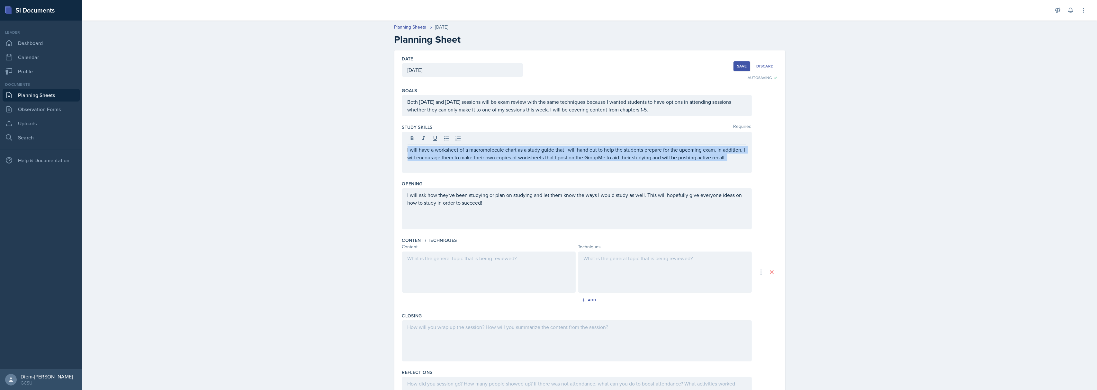
drag, startPoint x: 489, startPoint y: 163, endPoint x: 716, endPoint y: 164, distance: 227.0
click at [716, 164] on div "I will have a worksheet of a macromolecule chart as a study guide that I will h…" at bounding box center [577, 152] width 350 height 41
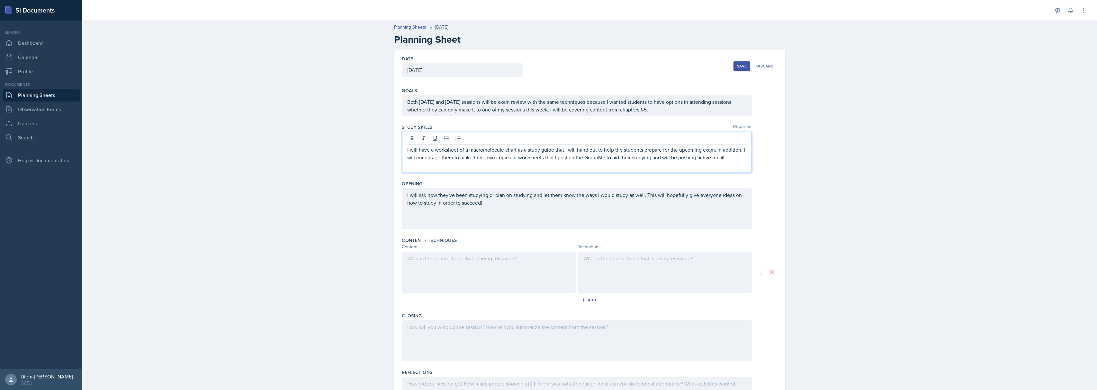
click at [709, 156] on p "I will have a worksheet of a macromolecule chart as a study guide that I will h…" at bounding box center [577, 153] width 339 height 15
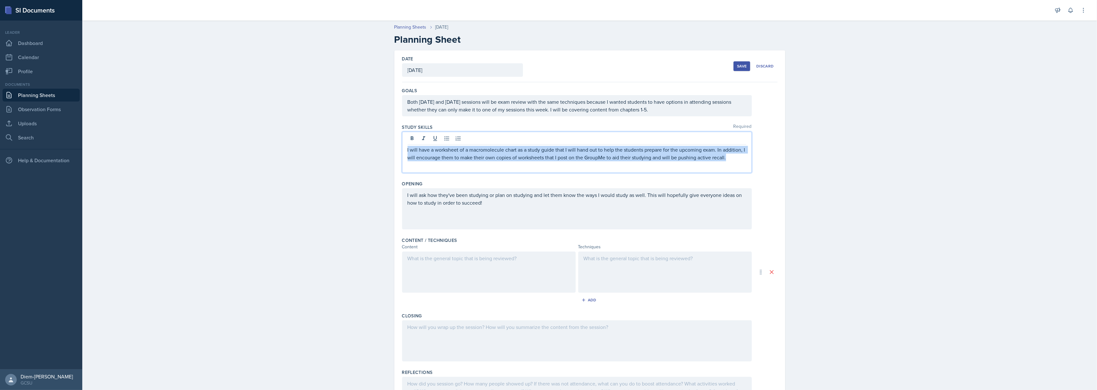
drag, startPoint x: 726, startPoint y: 158, endPoint x: 402, endPoint y: 138, distance: 324.7
click at [402, 138] on div "I will have a worksheet of a macromolecule chart as a study guide that I will h…" at bounding box center [577, 152] width 350 height 41
copy p "I will have a worksheet of a macromolecule chart as a study guide that I will h…"
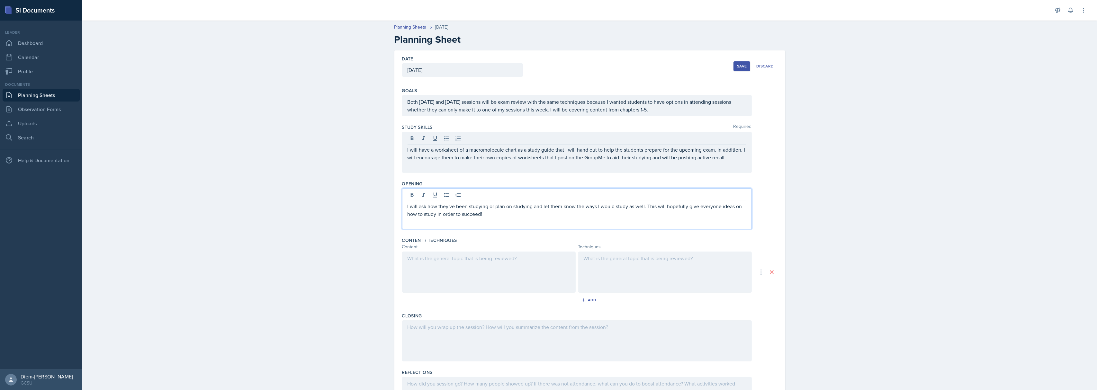
click at [491, 198] on div "I will ask how they've been studying or plan on studying and let them know the …" at bounding box center [577, 208] width 350 height 41
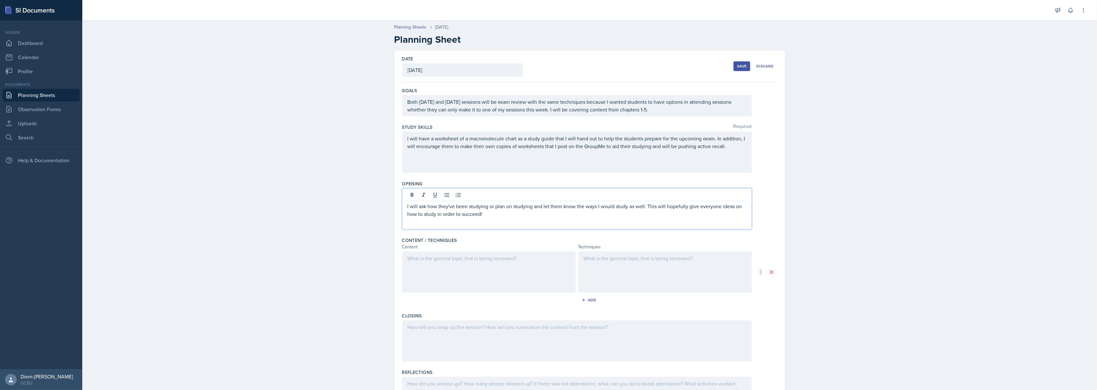
click at [436, 215] on p "I will ask how they've been studying or plan on studying and let them know the …" at bounding box center [577, 210] width 339 height 15
click at [419, 215] on p "I will ask how they've been studying or plan on studying and let them know the …" at bounding box center [577, 210] width 339 height 15
click at [445, 207] on p "I will ask how they've been studying or plan on studying and let them know the …" at bounding box center [577, 210] width 339 height 15
click at [535, 218] on p "I will ask how they've been studying or plan on studying and let them know the …" at bounding box center [577, 210] width 339 height 15
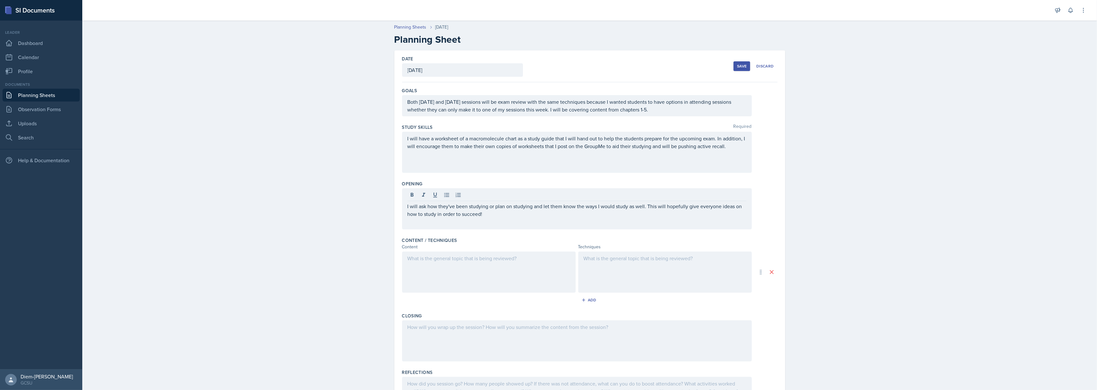
click at [567, 201] on div at bounding box center [577, 196] width 339 height 11
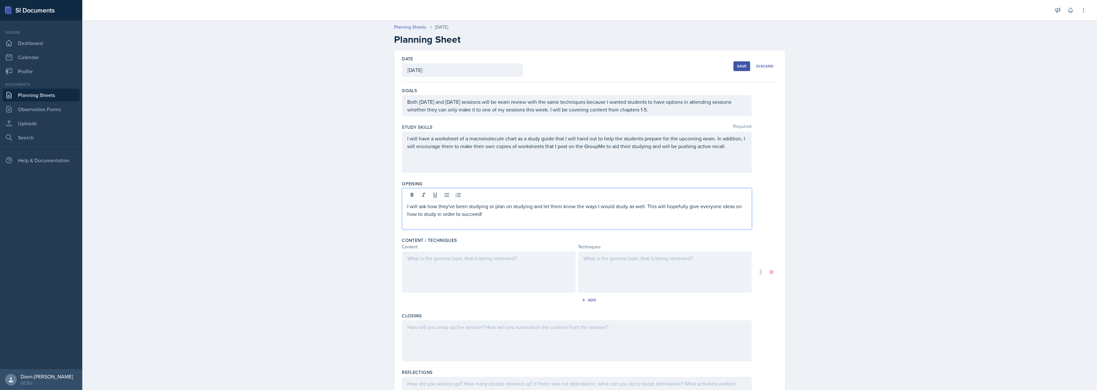
click at [603, 202] on div "I will ask how they've been studying or plan on studying and let them know the …" at bounding box center [577, 208] width 350 height 41
click at [637, 205] on p "I will ask how they've been studying or plan on studying and let them know the …" at bounding box center [577, 210] width 339 height 15
click at [654, 206] on p "I will ask how they've been studying or plan on studying and let them know the …" at bounding box center [577, 210] width 339 height 15
click at [688, 214] on p "I will ask how they've been studying or plan on studying and let them know the …" at bounding box center [577, 210] width 339 height 15
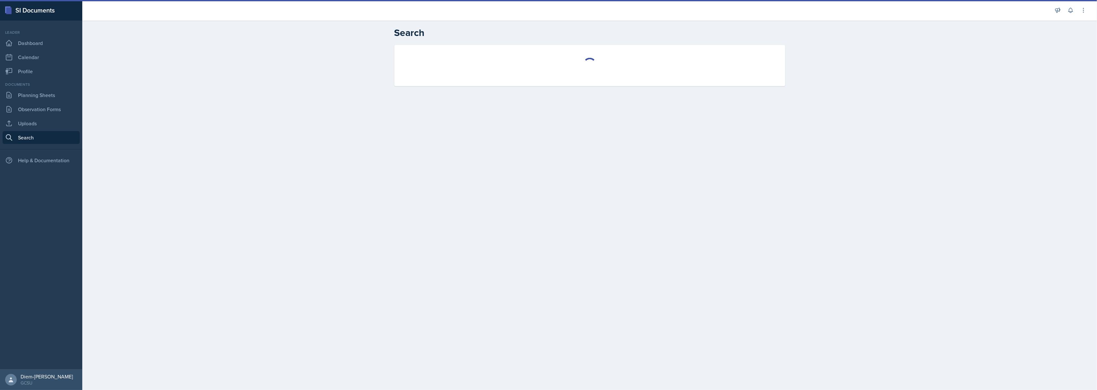
select select "all"
select select "1"
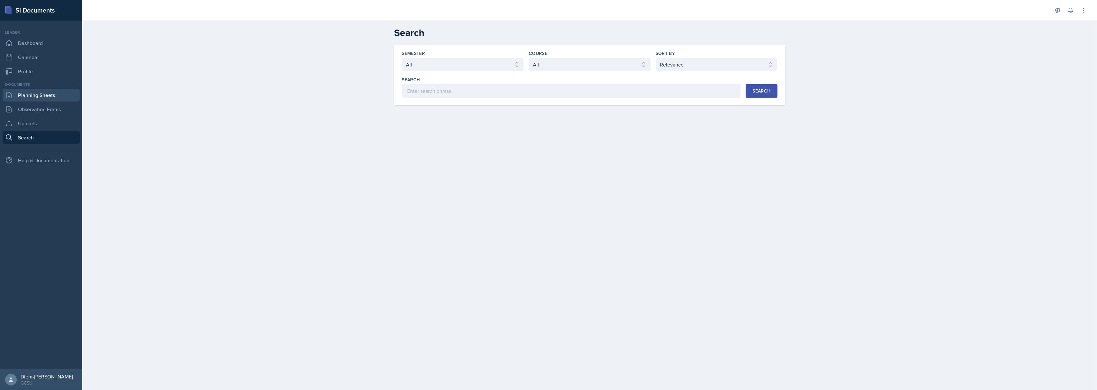
click at [33, 98] on link "Planning Sheets" at bounding box center [41, 95] width 77 height 13
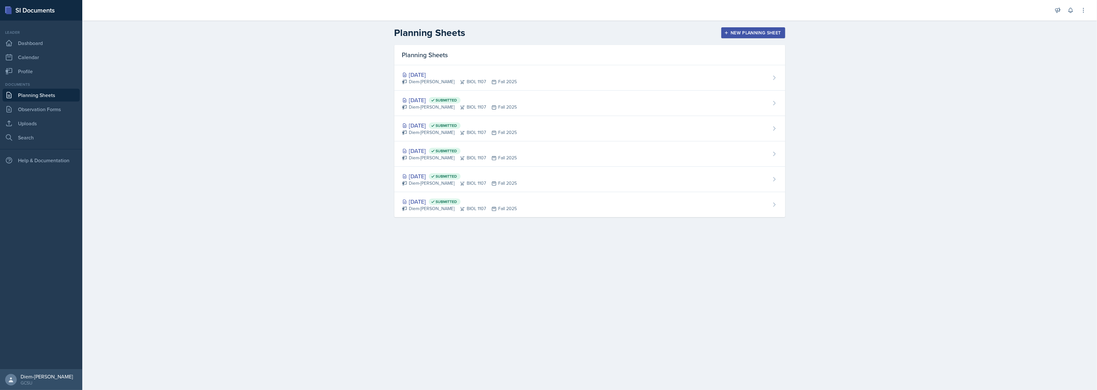
click at [758, 35] on div "New Planning Sheet" at bounding box center [753, 32] width 55 height 5
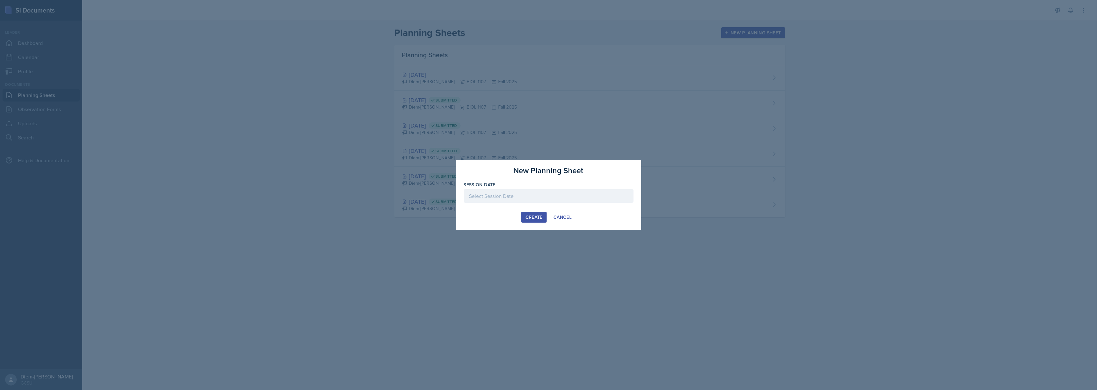
click at [516, 191] on div at bounding box center [549, 196] width 170 height 14
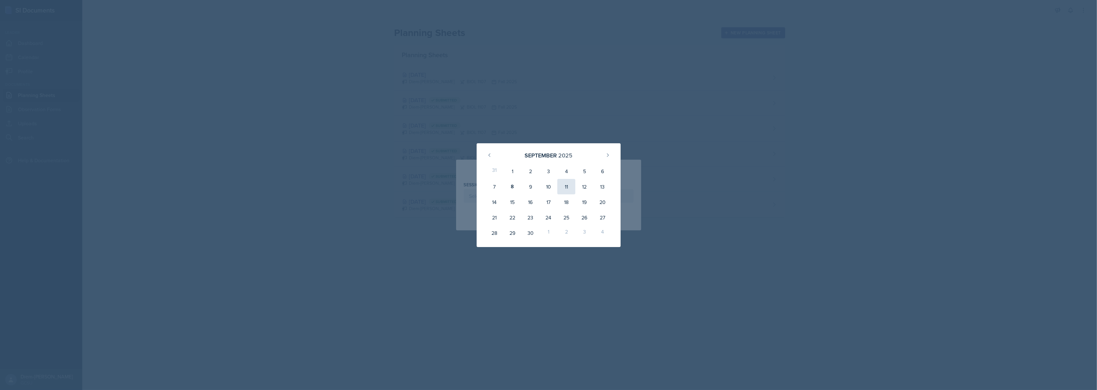
click at [564, 186] on div "11" at bounding box center [566, 186] width 18 height 15
type input "September 11th, 2025"
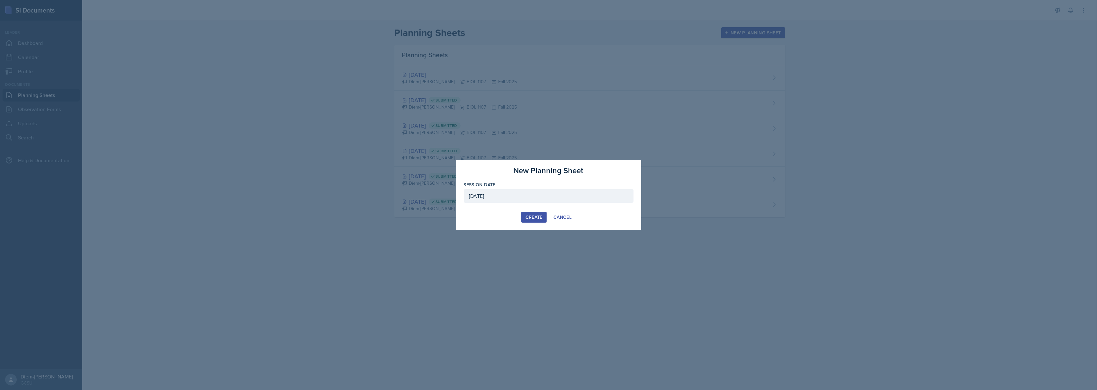
click at [528, 219] on div "Create" at bounding box center [534, 217] width 17 height 5
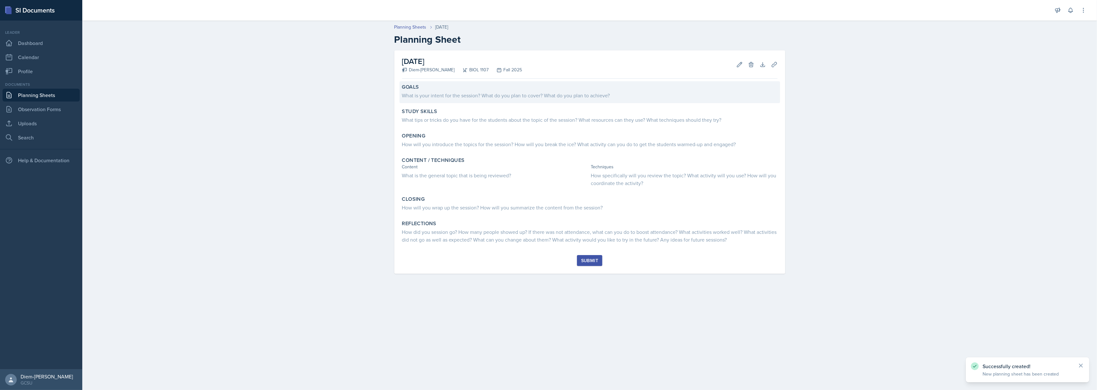
click at [530, 91] on div "What is your intent for the session? What do you plan to cover? What do you pla…" at bounding box center [589, 94] width 375 height 9
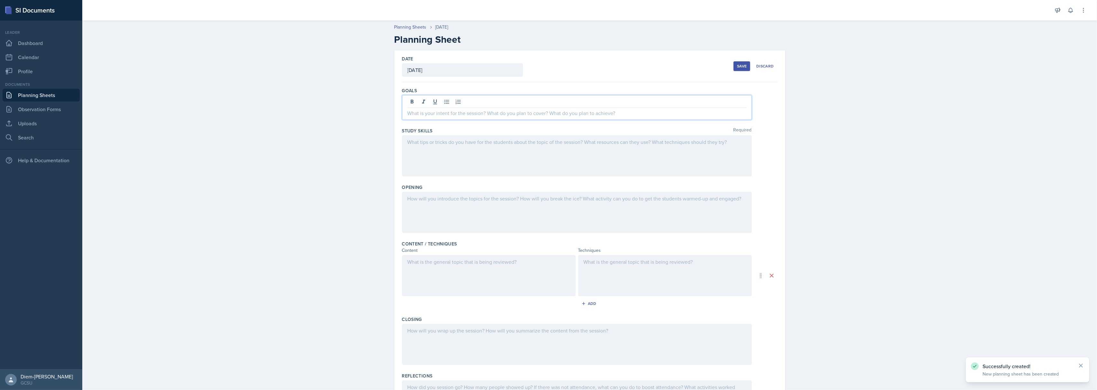
click at [534, 101] on div at bounding box center [577, 107] width 350 height 25
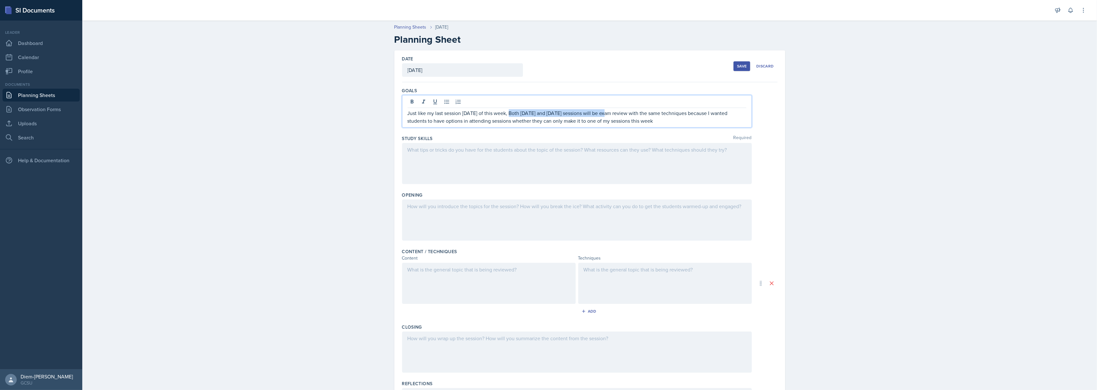
drag, startPoint x: 604, startPoint y: 113, endPoint x: 508, endPoint y: 116, distance: 96.2
click at [508, 116] on p "Just like my last session Tuesday of this week, Both Tuesday and Thursday sessi…" at bounding box center [577, 116] width 339 height 15
click at [660, 114] on p "Just like my last session Tuesday of this week, I will be covering chapters 1-5…" at bounding box center [577, 116] width 339 height 15
click at [682, 118] on p "Just like my last session Tuesday of this week, I will be covering chapters 1-5…" at bounding box center [577, 116] width 339 height 15
click at [466, 215] on div at bounding box center [577, 220] width 350 height 41
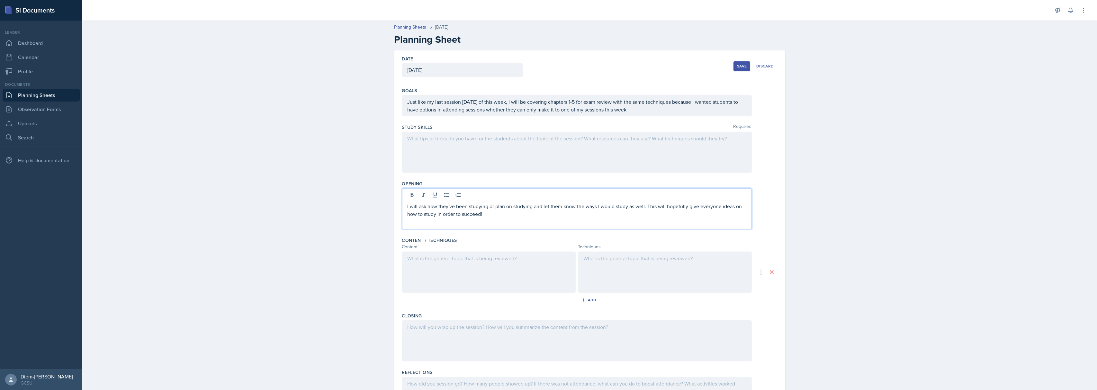
click at [506, 138] on div at bounding box center [577, 152] width 350 height 41
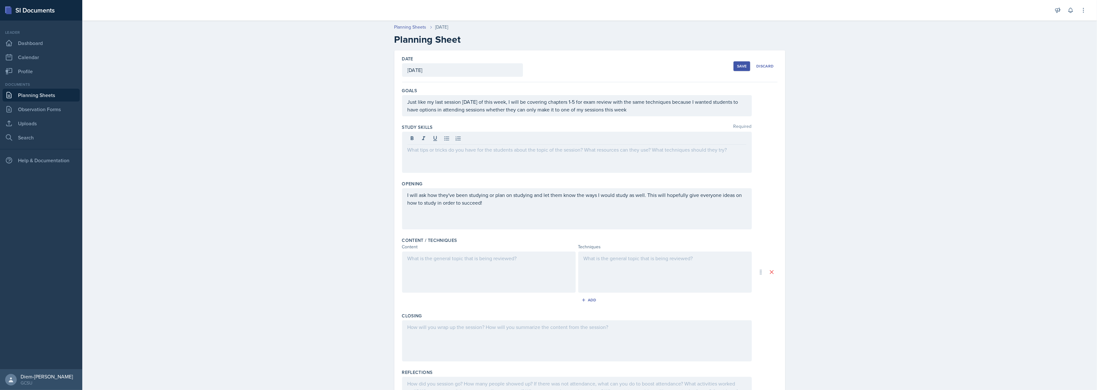
click at [604, 160] on div at bounding box center [577, 152] width 350 height 41
click at [598, 161] on p "I will have a worksheet of a macromolecule chart as a study guide that I will h…" at bounding box center [577, 153] width 339 height 15
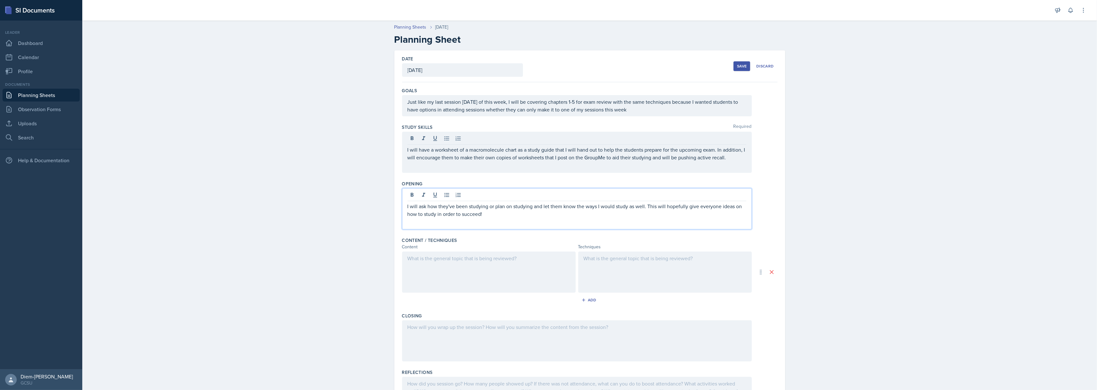
click at [471, 209] on div "I will ask how they've been studying or plan on studying and let them know the …" at bounding box center [577, 214] width 339 height 23
